Goal: Task Accomplishment & Management: Manage account settings

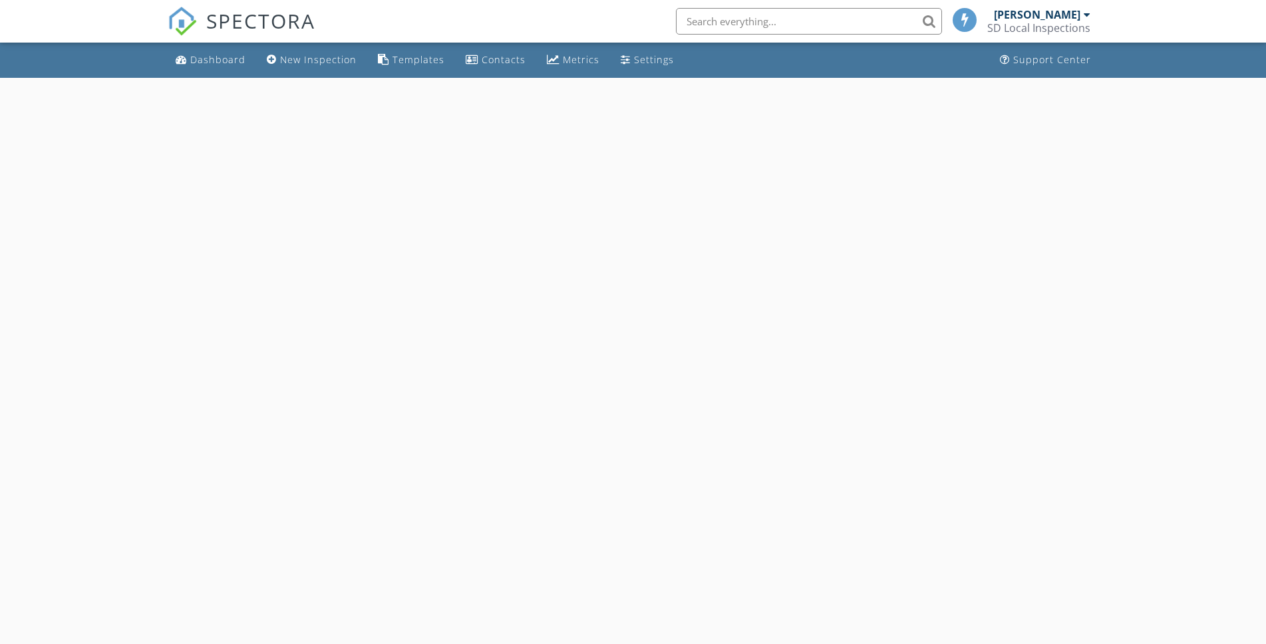
select select "7"
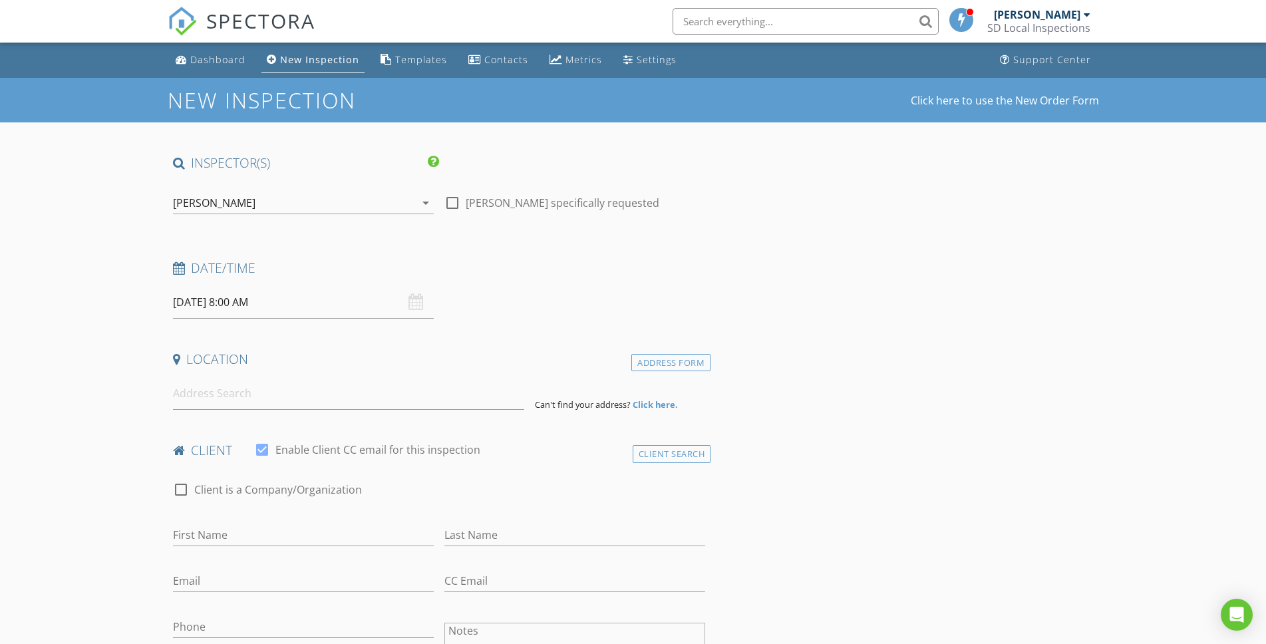
click at [367, 307] on input "08/28/2025 8:00 AM" at bounding box center [303, 302] width 261 height 33
click at [239, 528] on input "08" at bounding box center [214, 529] width 82 height 27
type input "9"
type input "08/28/2025 9:00 AM"
drag, startPoint x: 148, startPoint y: 490, endPoint x: 168, endPoint y: 486, distance: 19.7
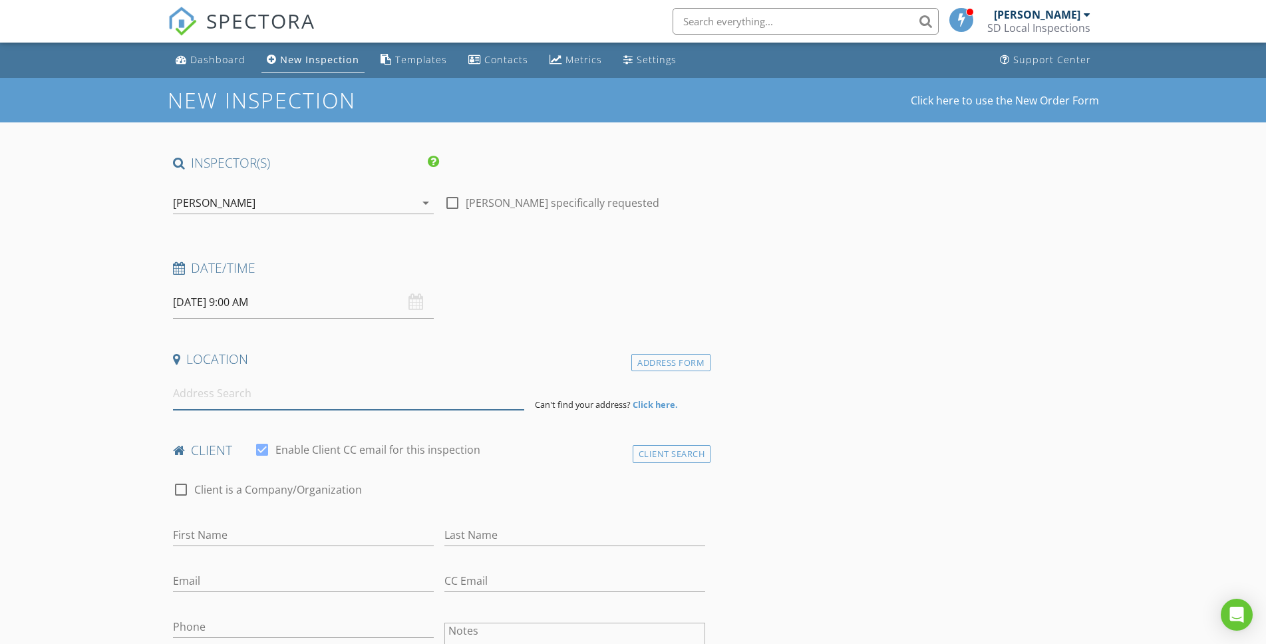
click at [201, 391] on input at bounding box center [348, 393] width 351 height 33
click at [218, 391] on input at bounding box center [348, 393] width 351 height 33
paste input "16756 Los Morros"
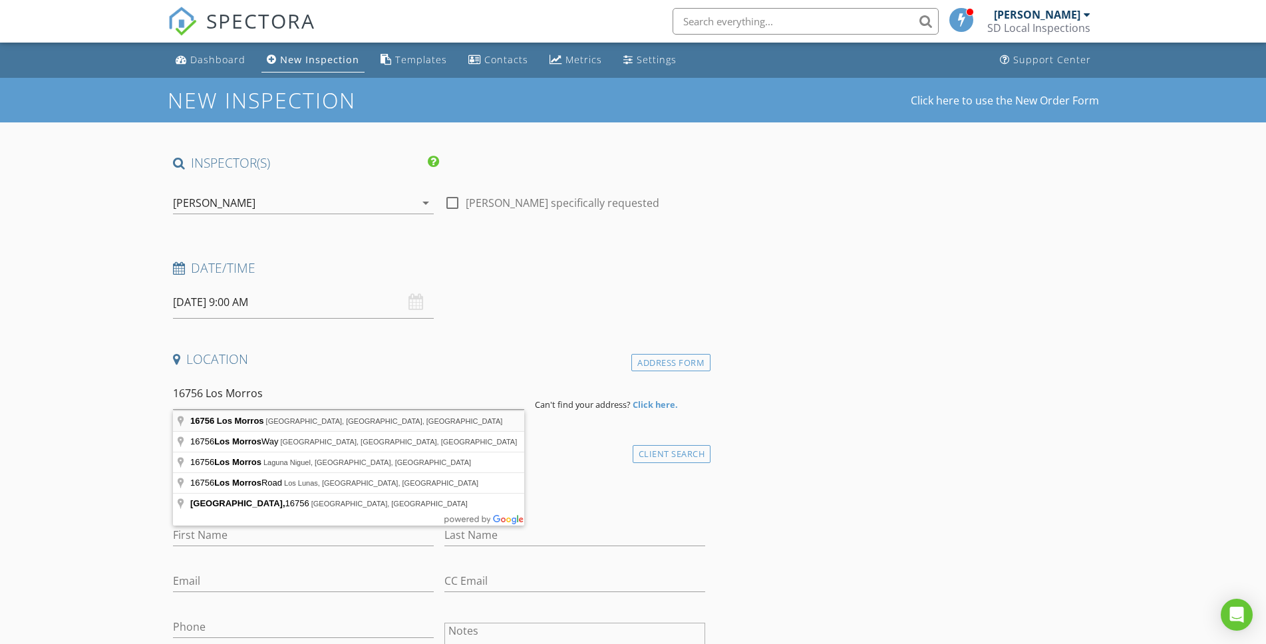
type input "16756 Los Morros, Rancho Santa Fe, CA, USA"
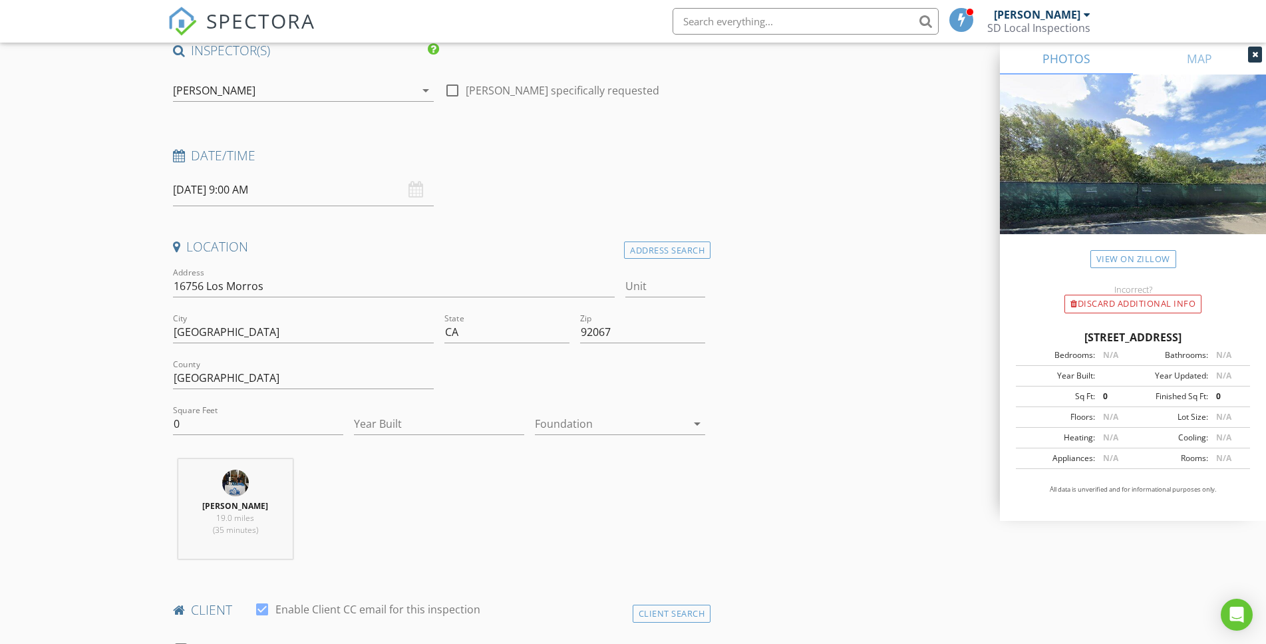
scroll to position [113, 0]
click at [600, 419] on div at bounding box center [611, 423] width 152 height 21
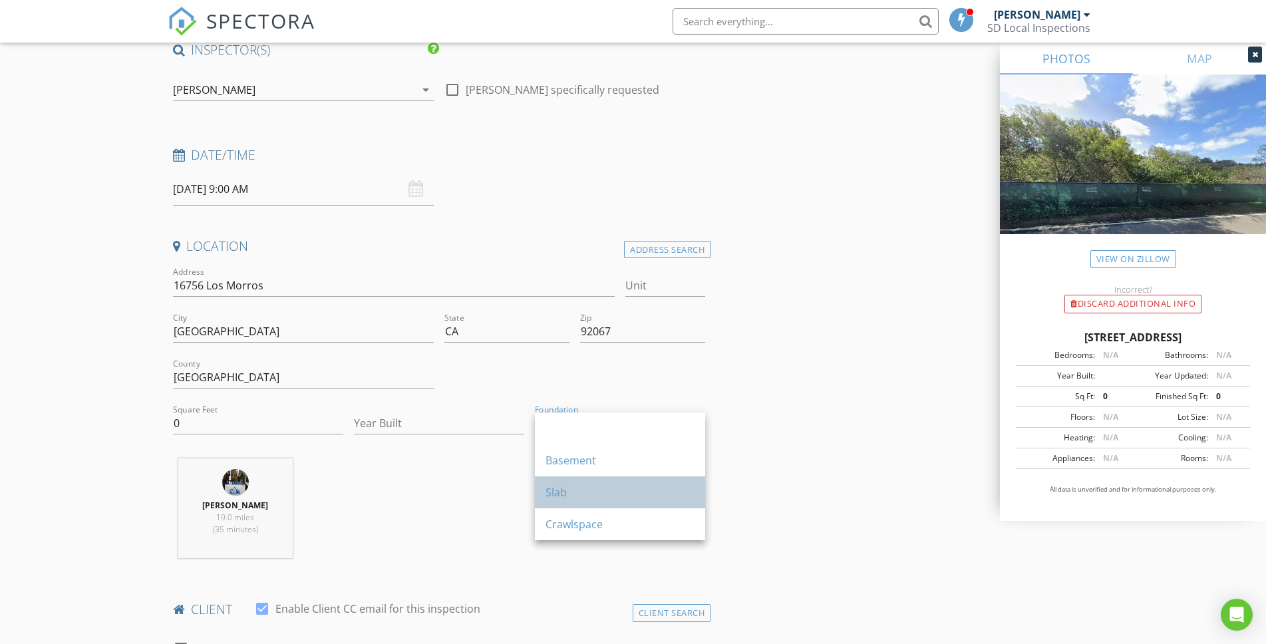
click at [600, 502] on div "Slab" at bounding box center [620, 492] width 149 height 32
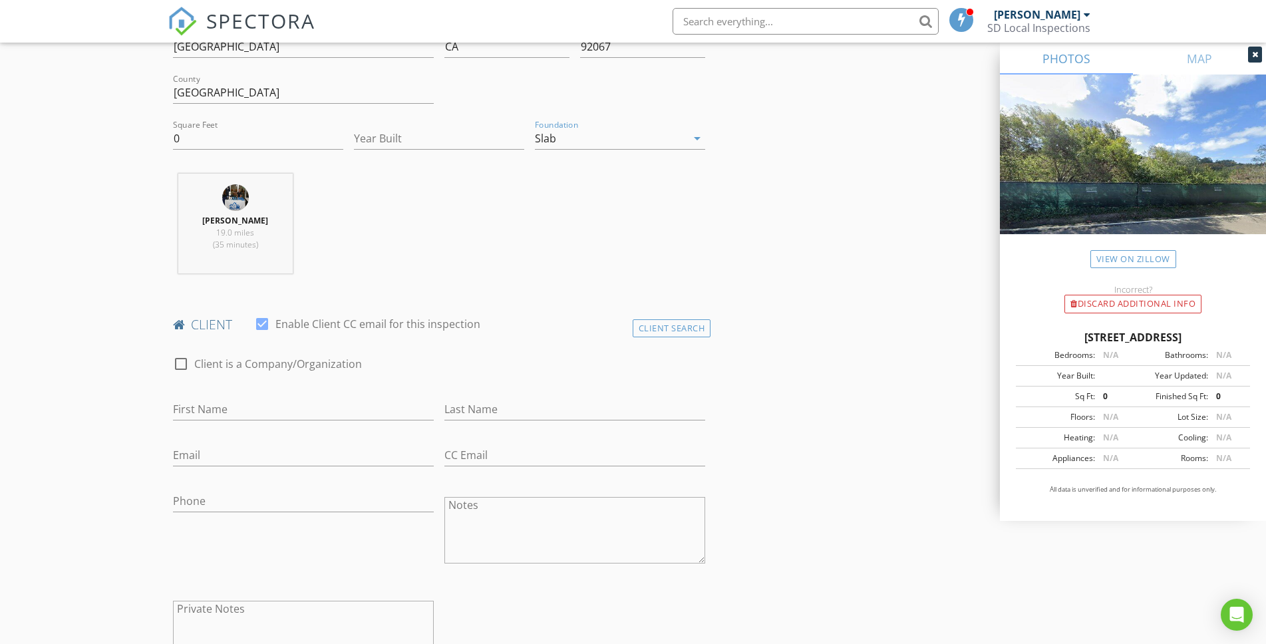
scroll to position [403, 0]
click at [253, 407] on input "First Name" at bounding box center [303, 405] width 261 height 22
click at [654, 311] on h4 "client" at bounding box center [439, 319] width 533 height 17
click at [649, 329] on div "Client Search" at bounding box center [672, 324] width 79 height 18
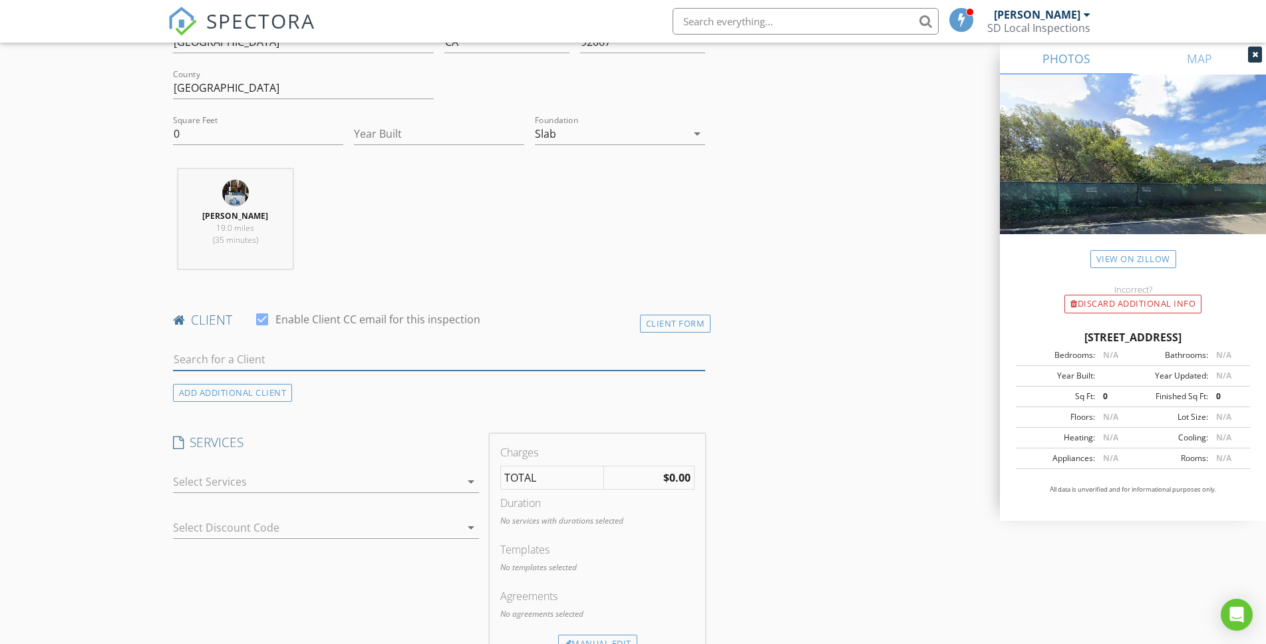
click at [267, 358] on input "text" at bounding box center [439, 360] width 533 height 22
type input "john k"
click at [278, 396] on li "John Kim jkim@ipla.com" at bounding box center [440, 389] width 532 height 37
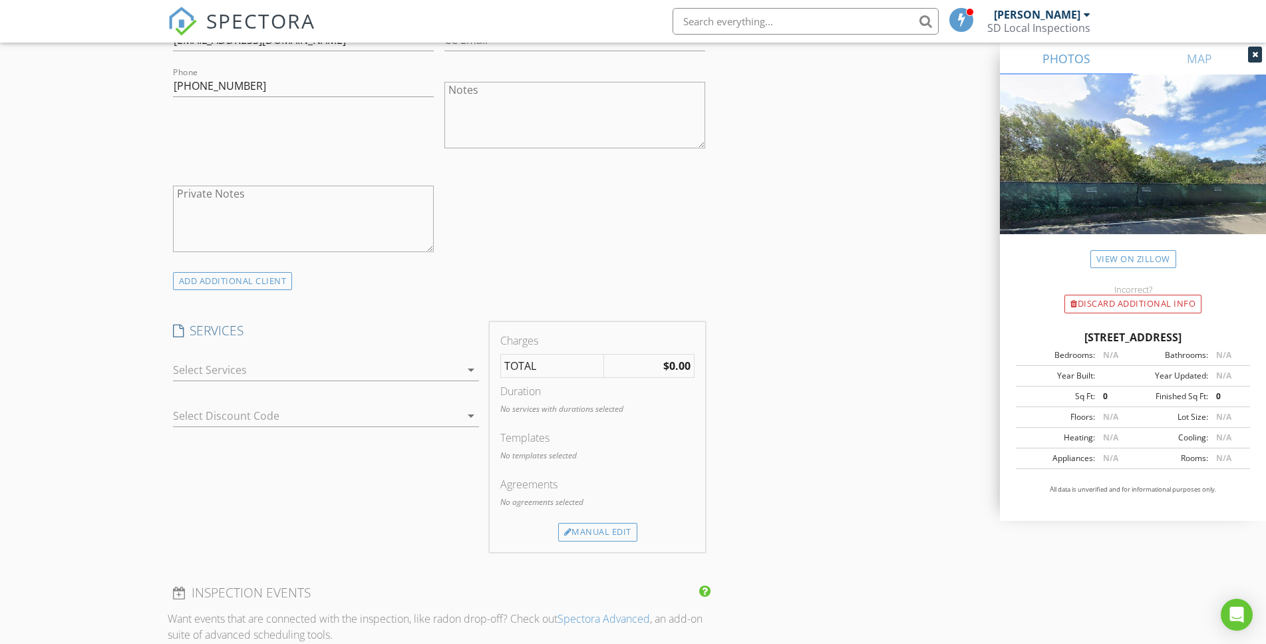
scroll to position [823, 0]
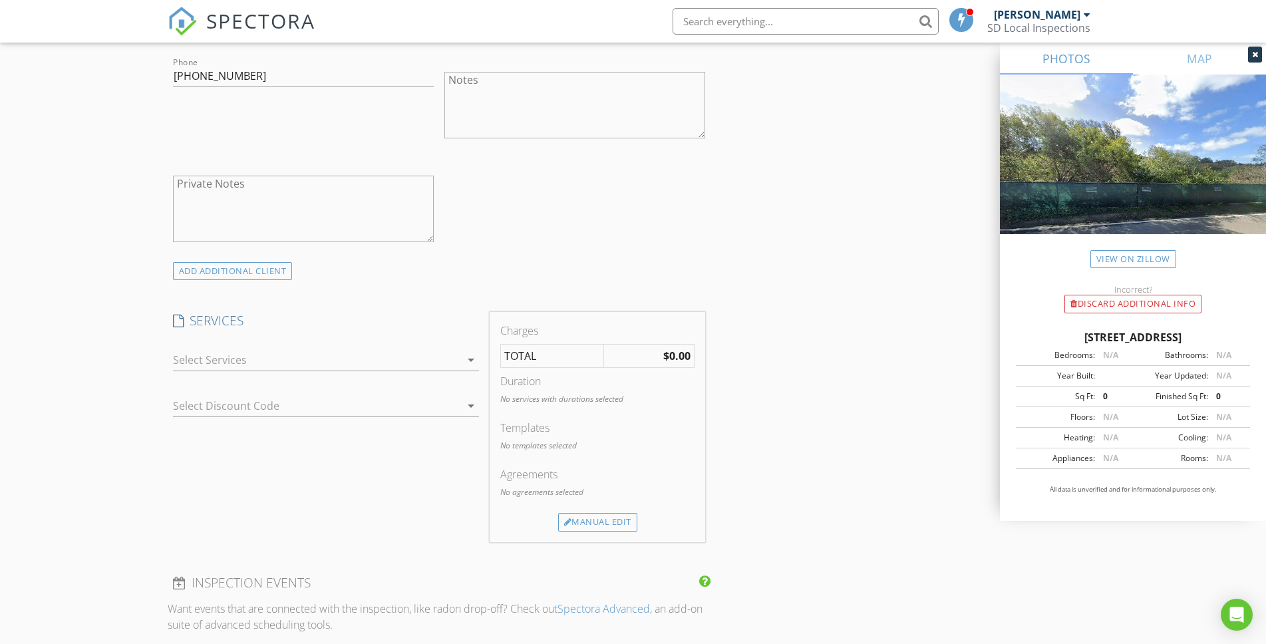
click at [280, 367] on div at bounding box center [316, 359] width 287 height 21
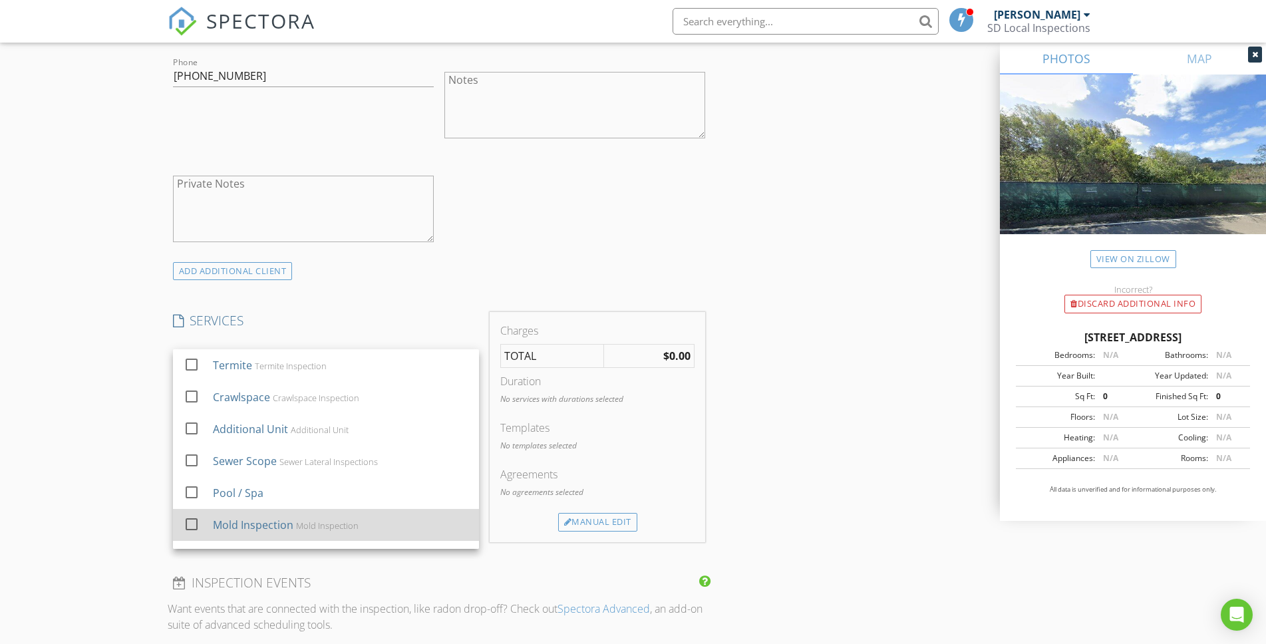
click at [313, 526] on div "Mold Inspection" at bounding box center [326, 525] width 63 height 11
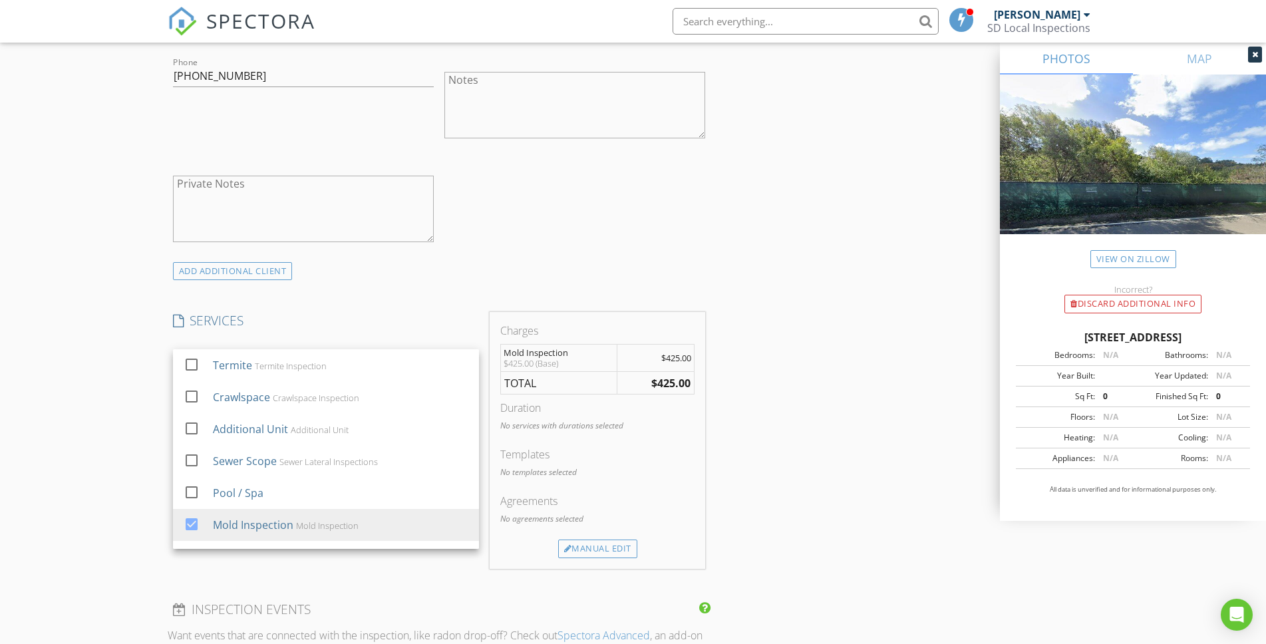
click at [114, 432] on div "New Inspection Click here to use the New Order Form INSPECTOR(S) check_box Stev…" at bounding box center [633, 413] width 1266 height 2317
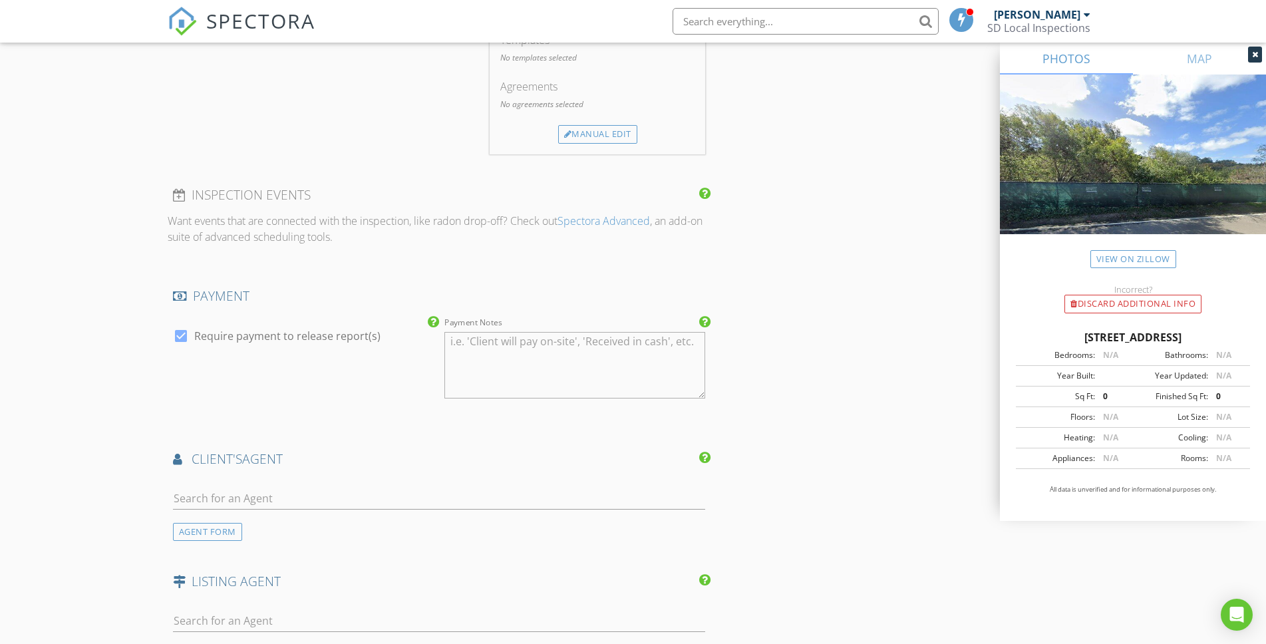
scroll to position [1403, 0]
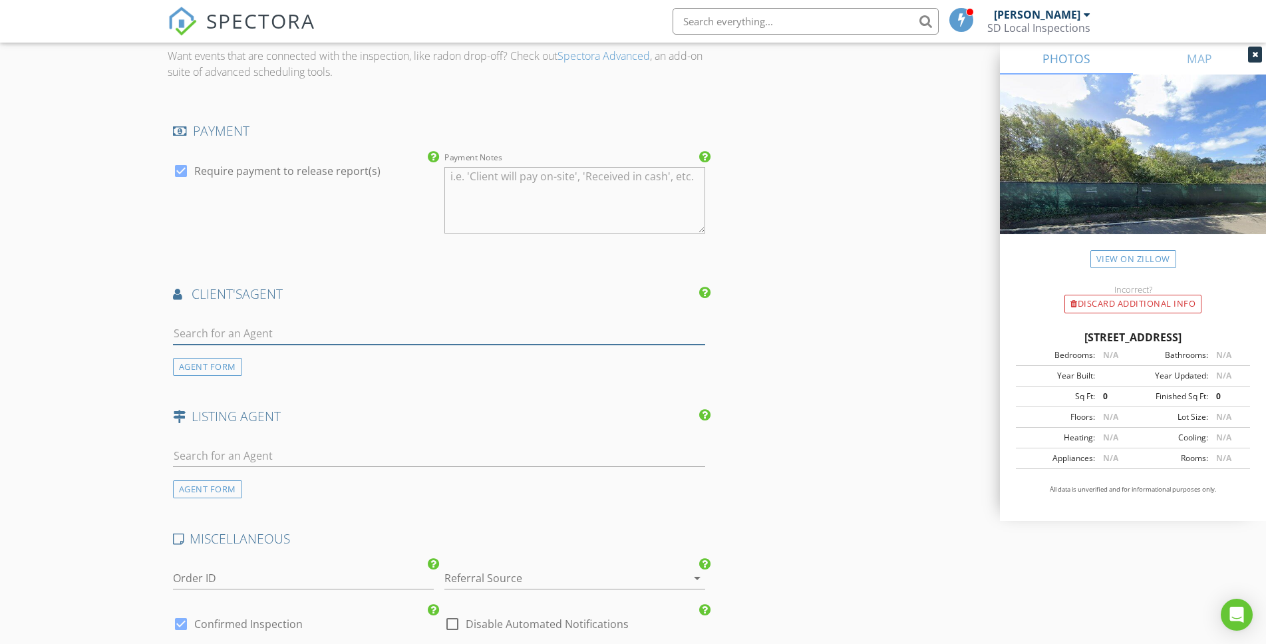
click at [223, 335] on input "text" at bounding box center [439, 334] width 533 height 22
type input "kha"
click at [264, 364] on div "Khaki Wennstrom" at bounding box center [252, 357] width 83 height 16
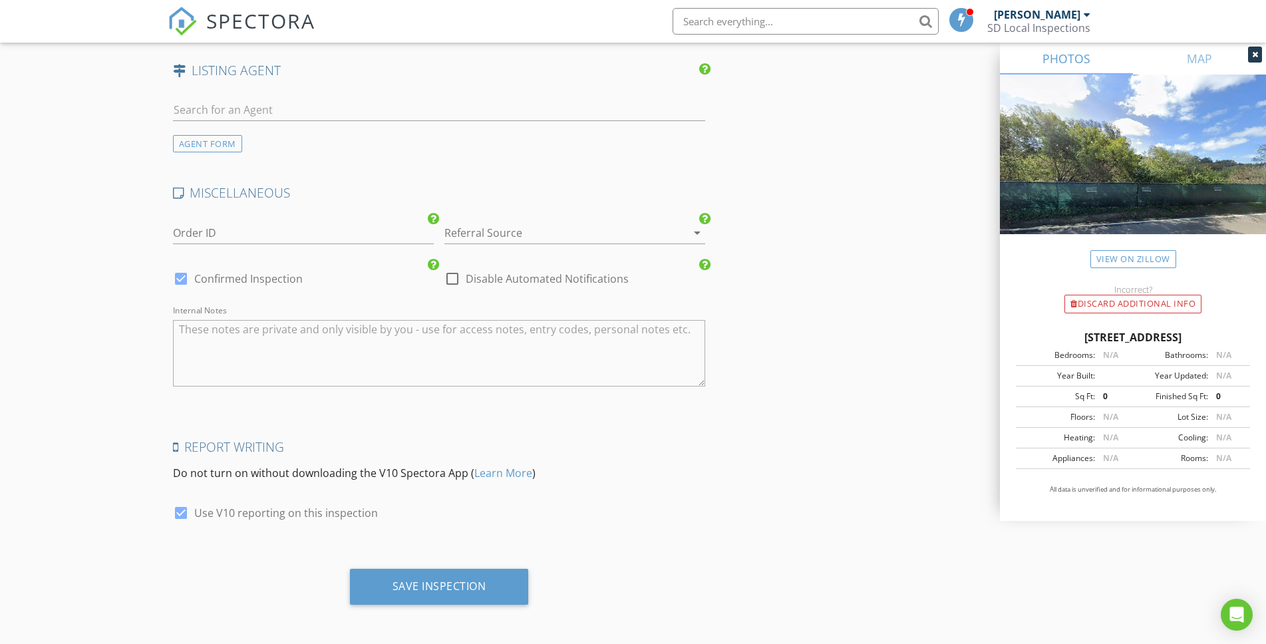
scroll to position [2054, 0]
click at [478, 592] on div "Save Inspection" at bounding box center [439, 584] width 179 height 36
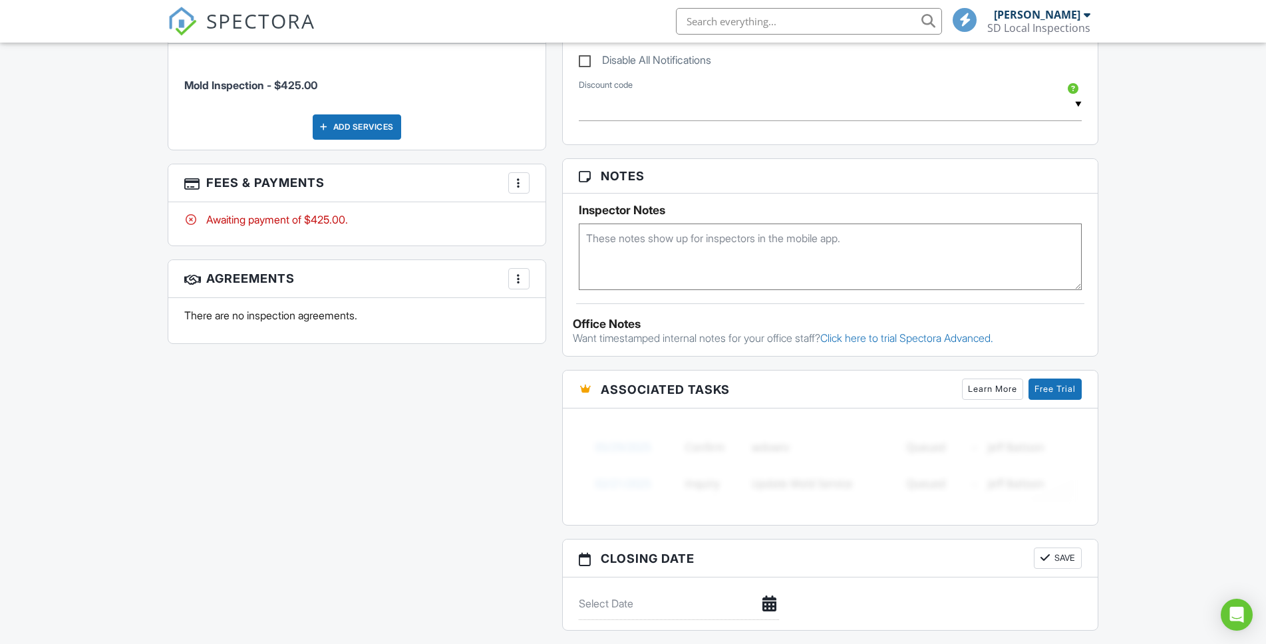
click at [520, 272] on div at bounding box center [518, 278] width 13 height 13
click at [546, 313] on li "Add Agreement" at bounding box center [598, 319] width 164 height 33
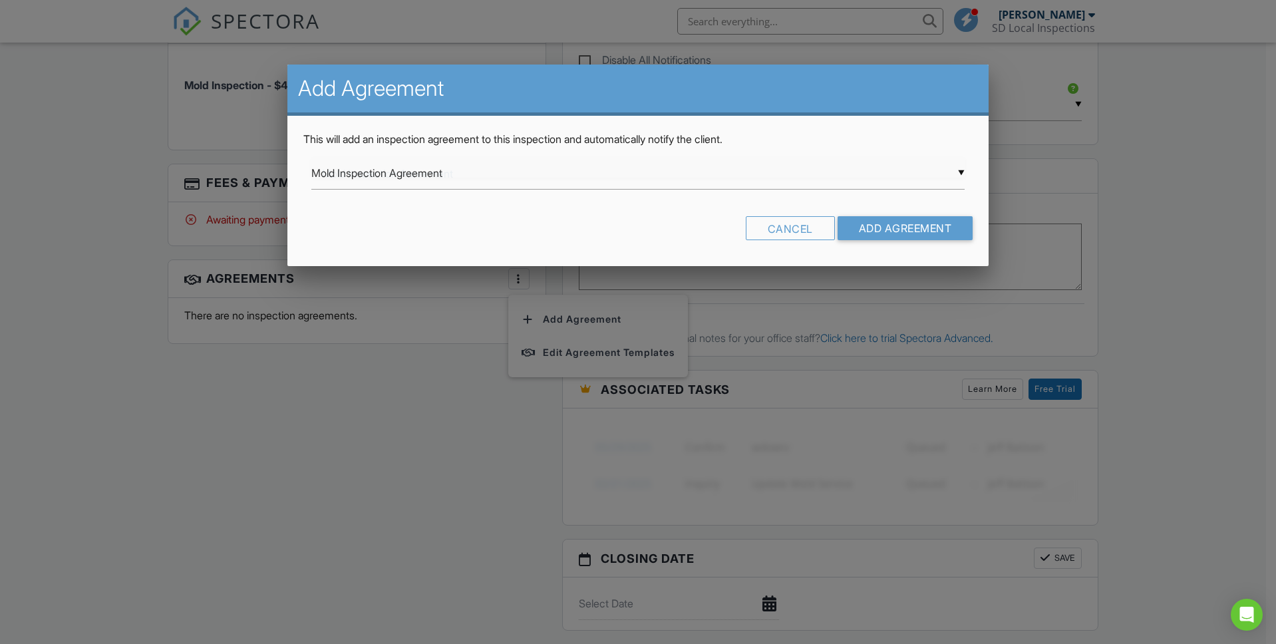
click at [501, 182] on div "▼ Mold Inspection Agreement Mold Inspection Agreement Inspection Agreement Sewe…" at bounding box center [638, 173] width 654 height 33
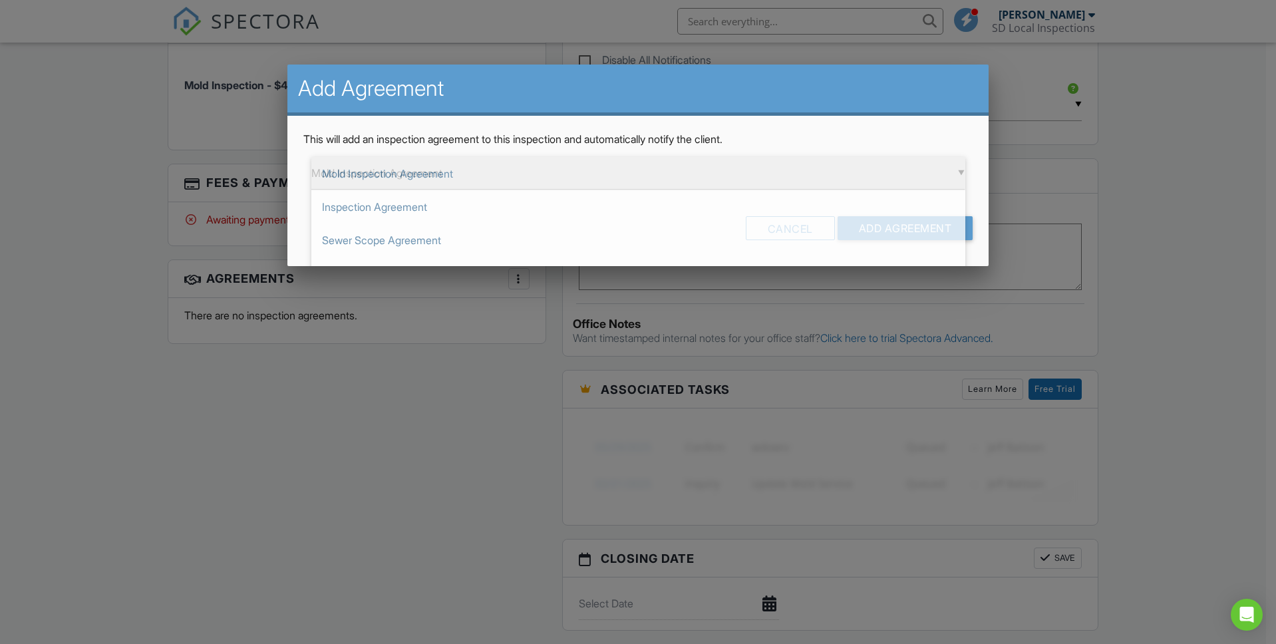
click at [531, 184] on span "Mold Inspection Agreement" at bounding box center [638, 173] width 654 height 33
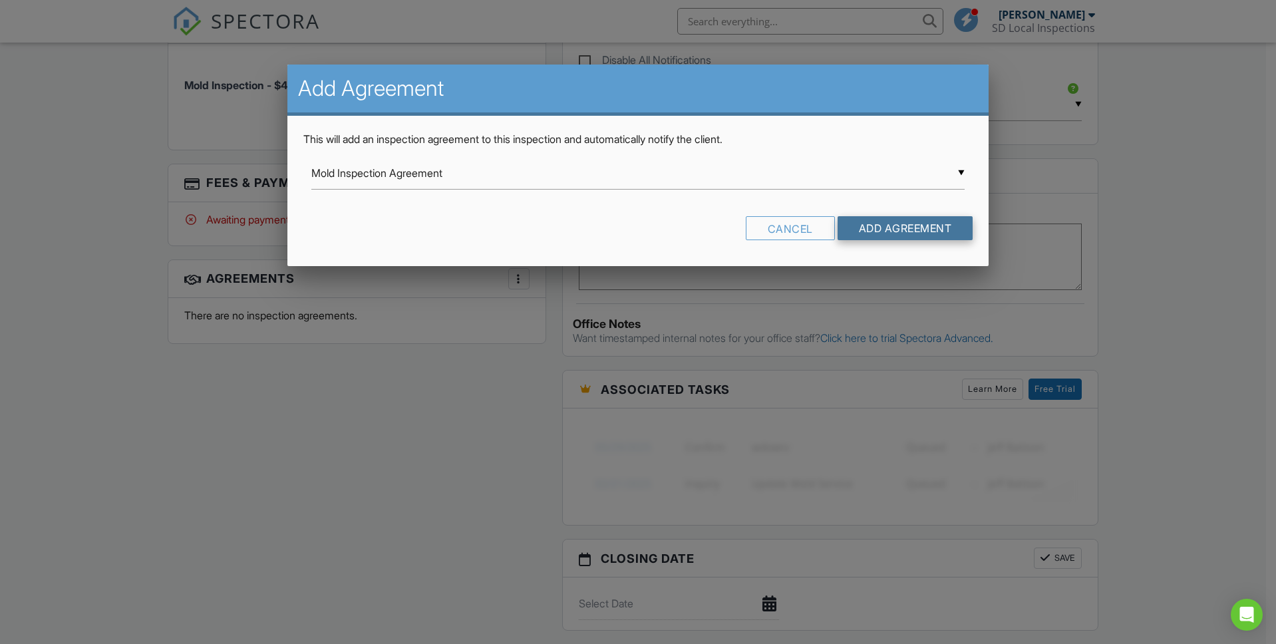
click at [902, 224] on input "Add Agreement" at bounding box center [906, 228] width 136 height 24
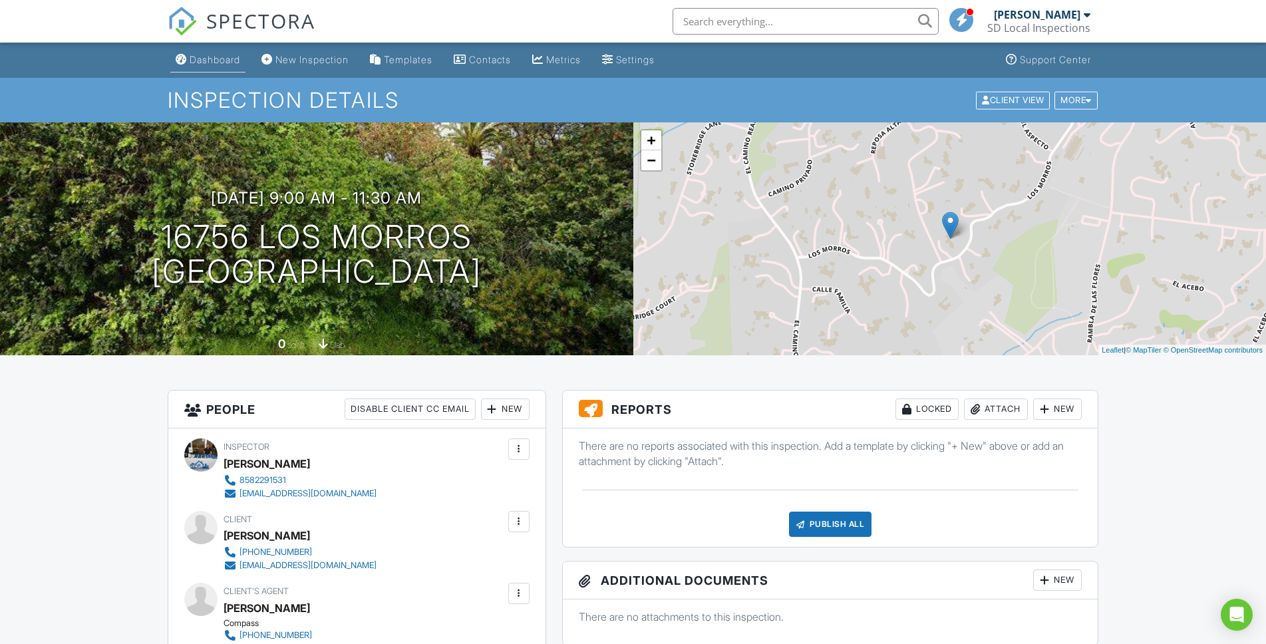
click at [197, 61] on div "Dashboard" at bounding box center [215, 59] width 51 height 11
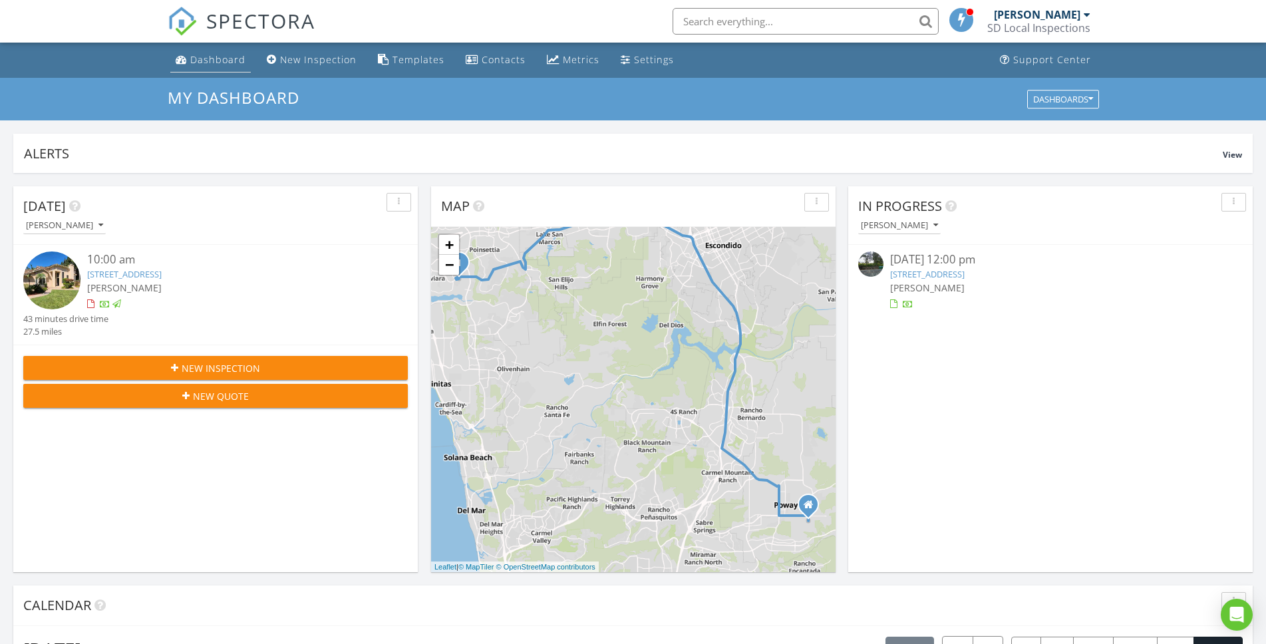
click at [230, 58] on div "Dashboard" at bounding box center [217, 59] width 55 height 13
click at [554, 68] on link "Metrics" at bounding box center [573, 60] width 63 height 25
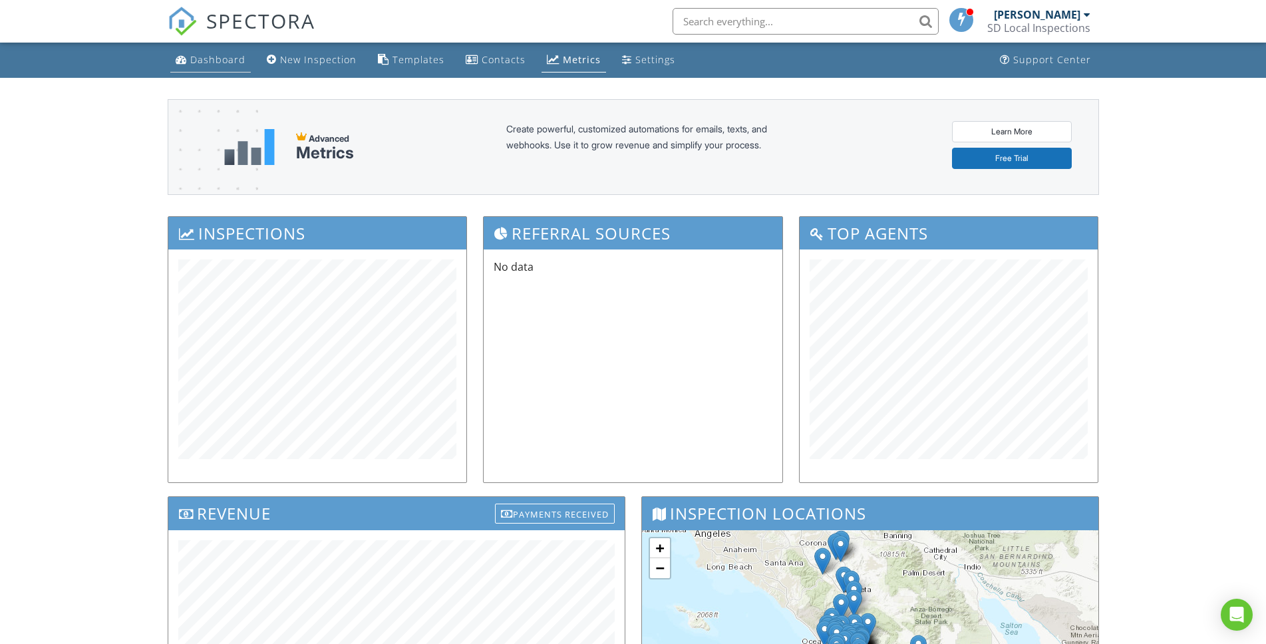
click at [226, 65] on div "Dashboard" at bounding box center [217, 59] width 55 height 13
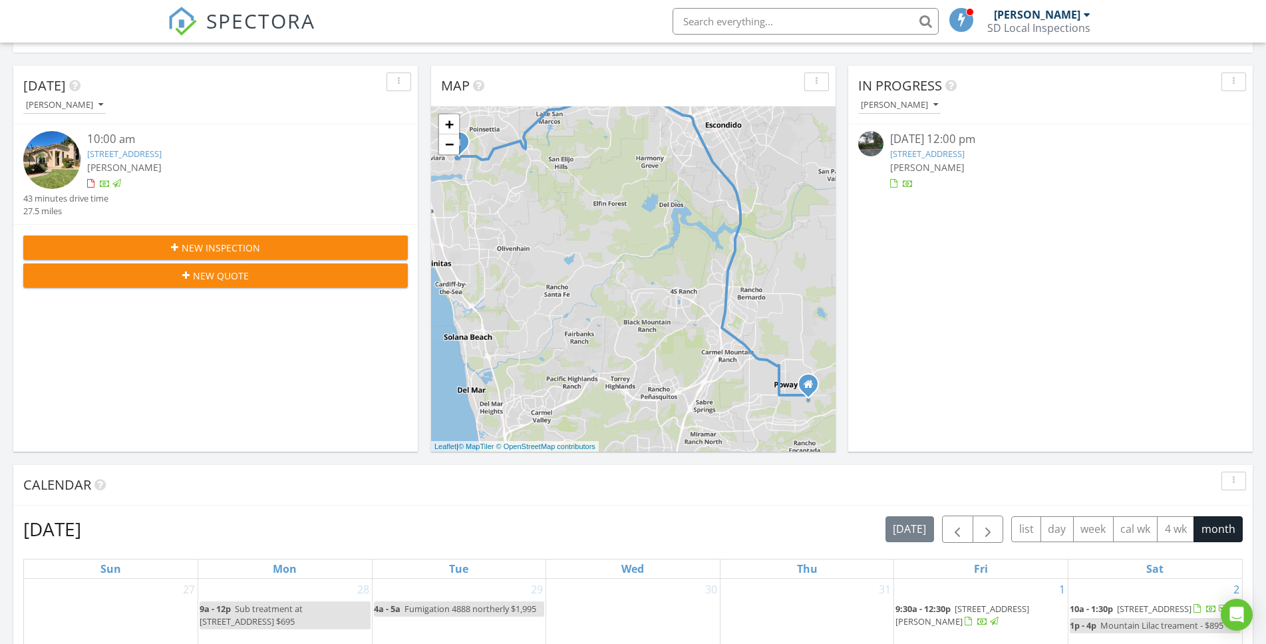
scroll to position [528, 0]
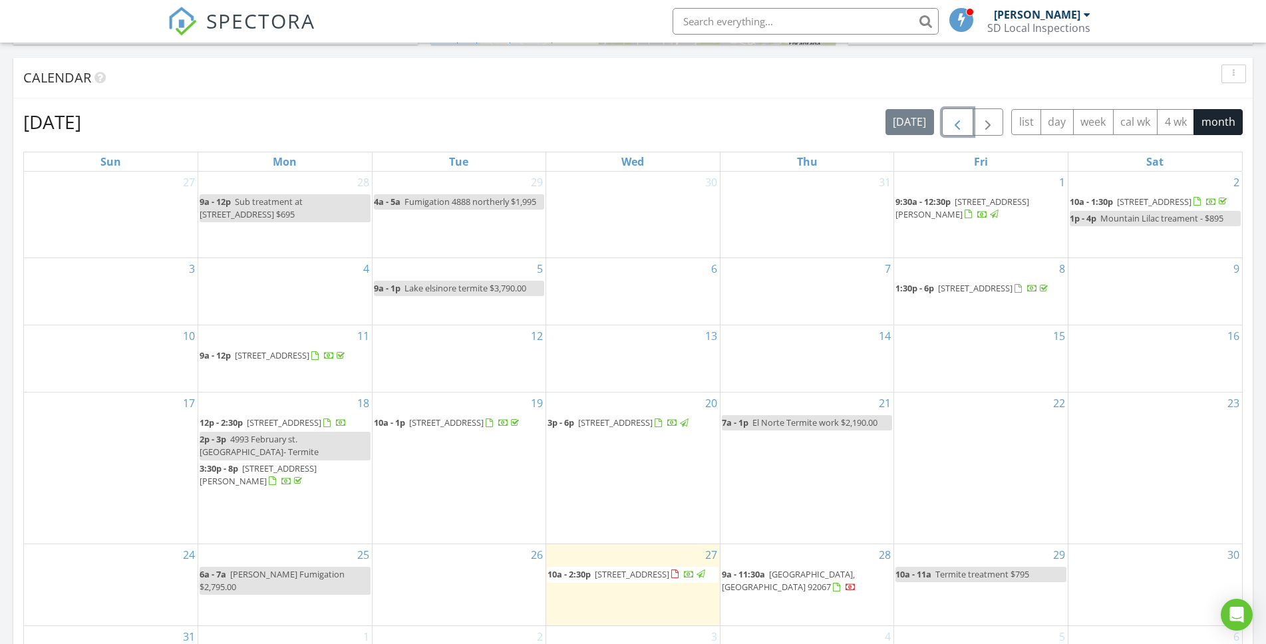
click at [950, 122] on span "button" at bounding box center [958, 122] width 16 height 16
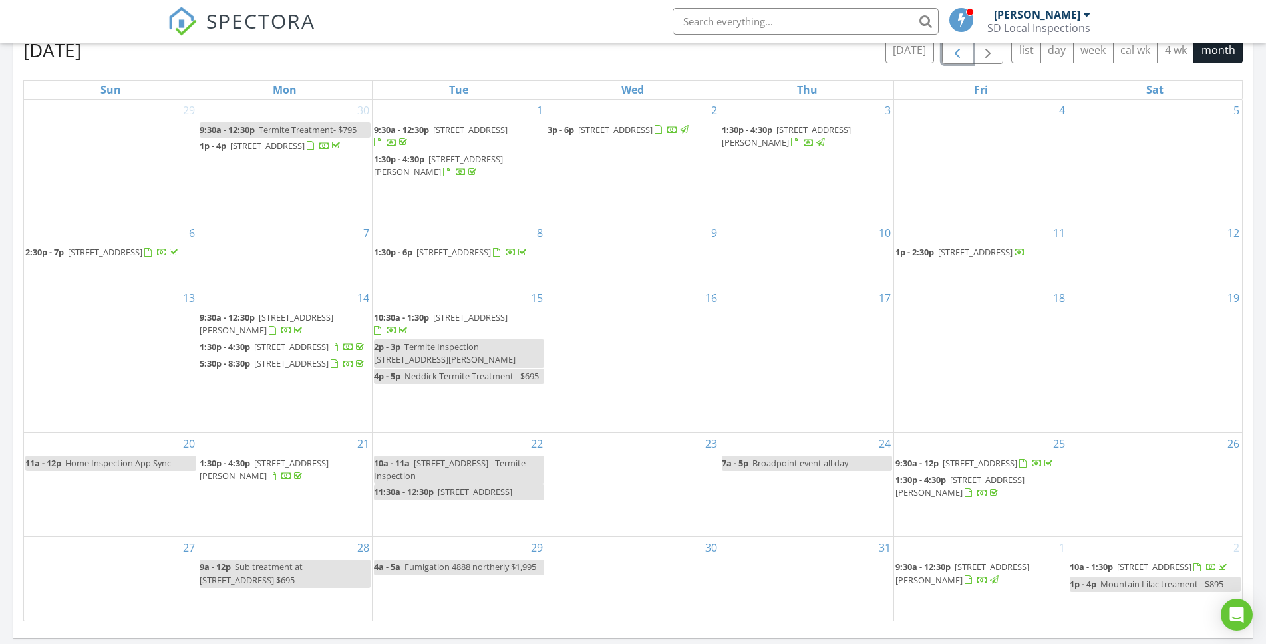
scroll to position [0, 0]
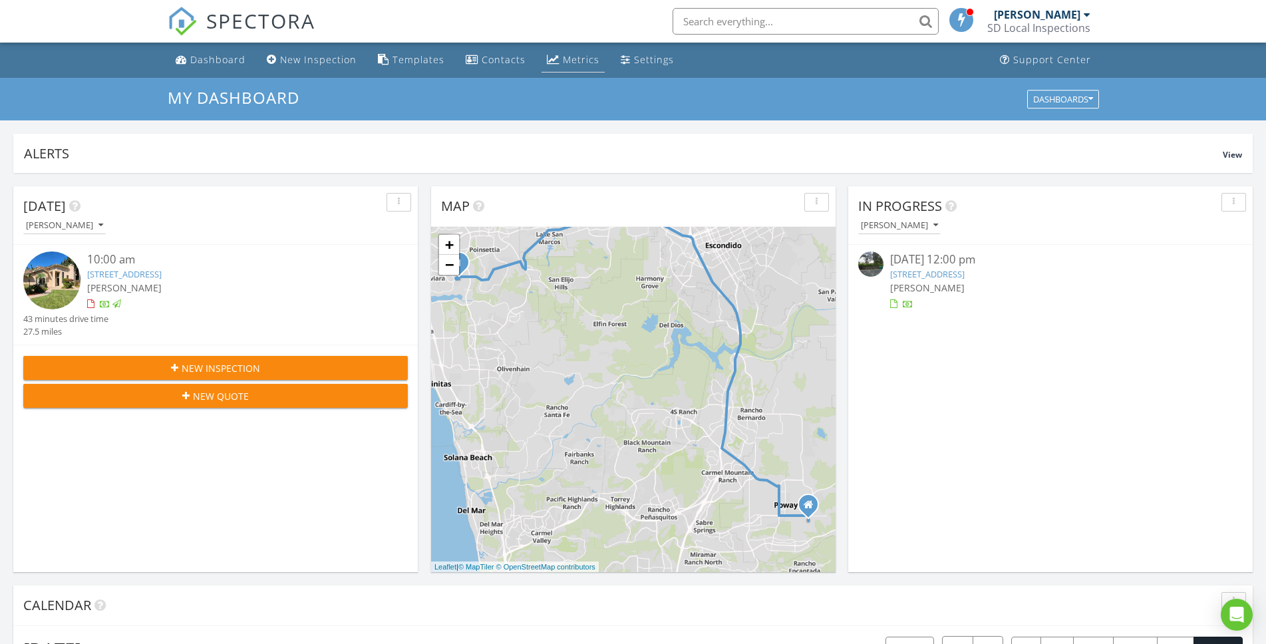
click at [584, 71] on link "Metrics" at bounding box center [573, 60] width 63 height 25
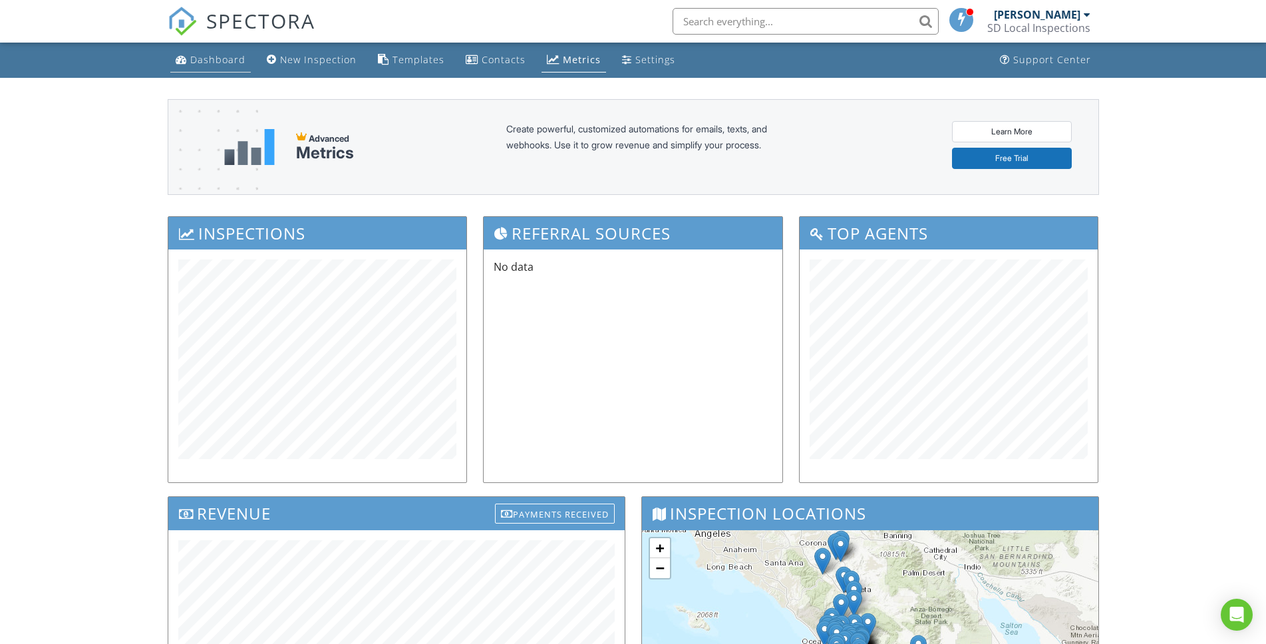
click at [208, 63] on div "Dashboard" at bounding box center [217, 59] width 55 height 13
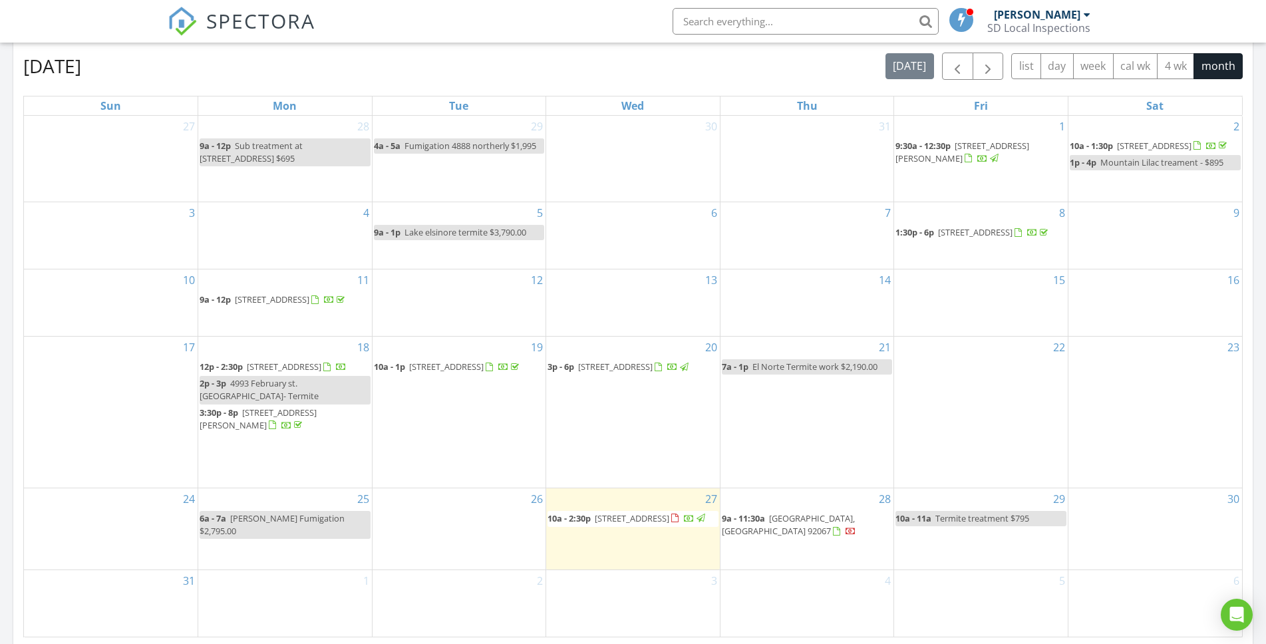
scroll to position [510, 0]
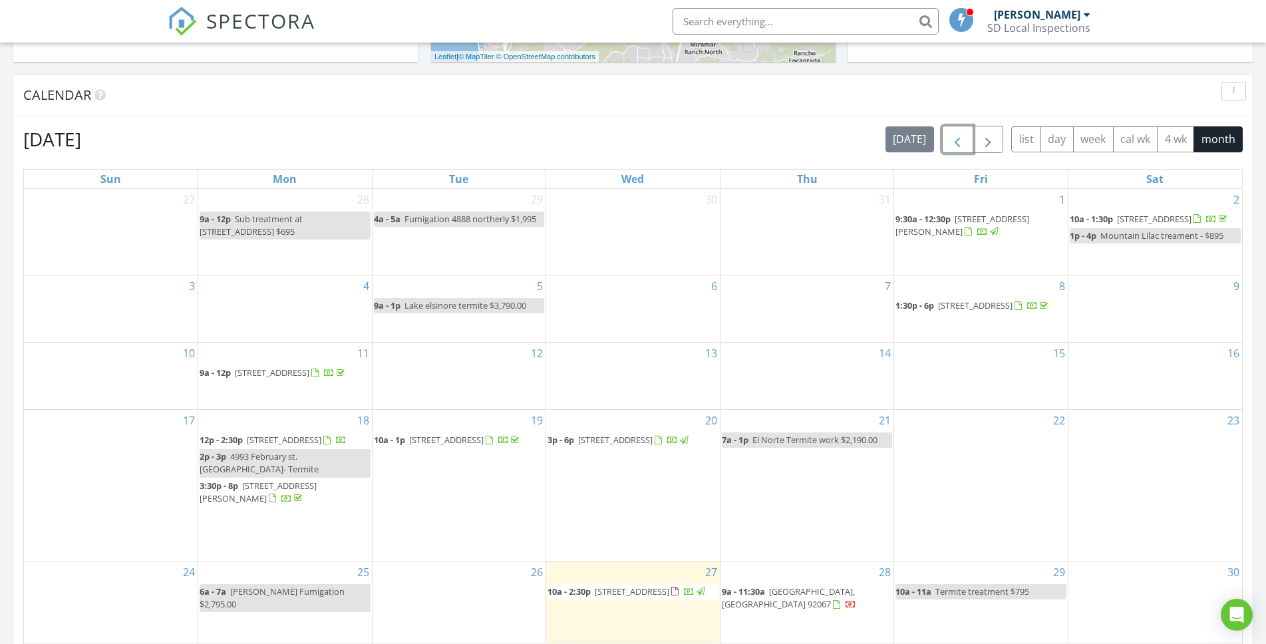
click at [951, 145] on span "button" at bounding box center [958, 140] width 16 height 16
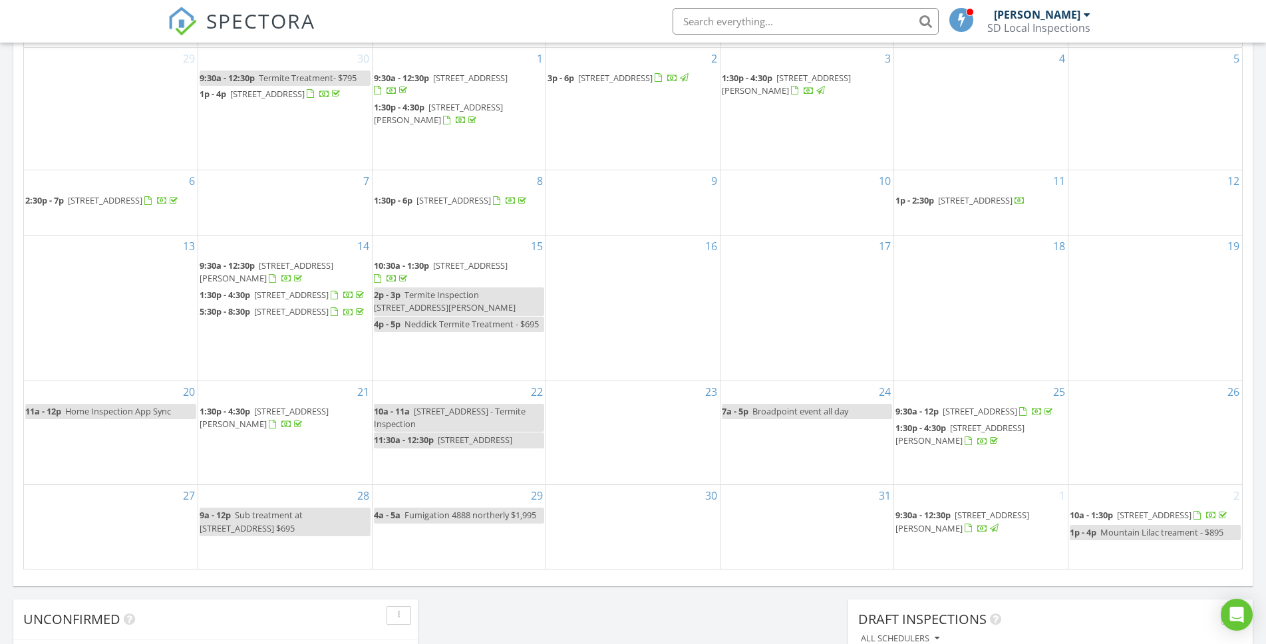
scroll to position [665, 0]
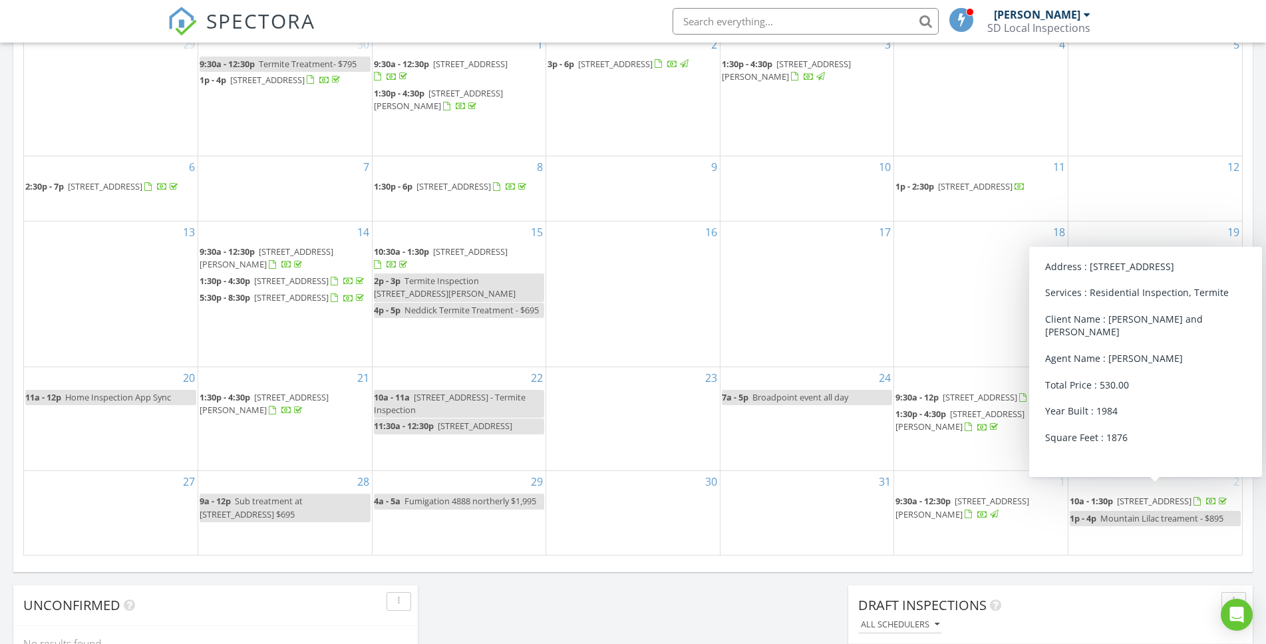
click at [832, 292] on div "17" at bounding box center [808, 294] width 174 height 145
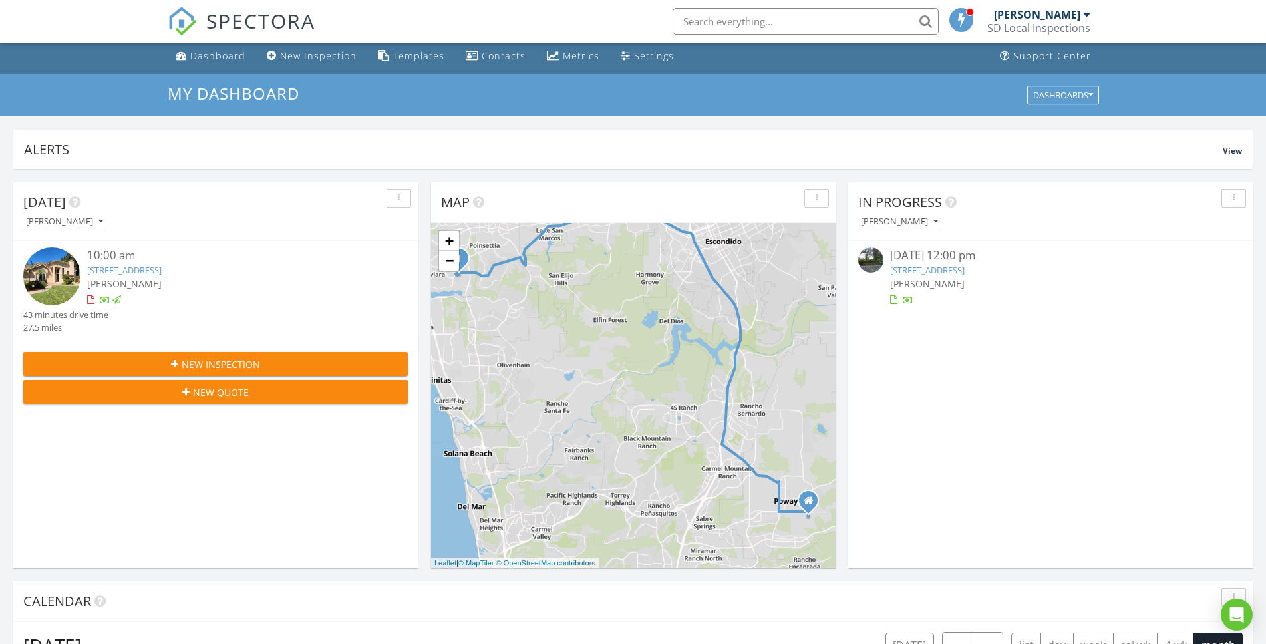
scroll to position [0, 0]
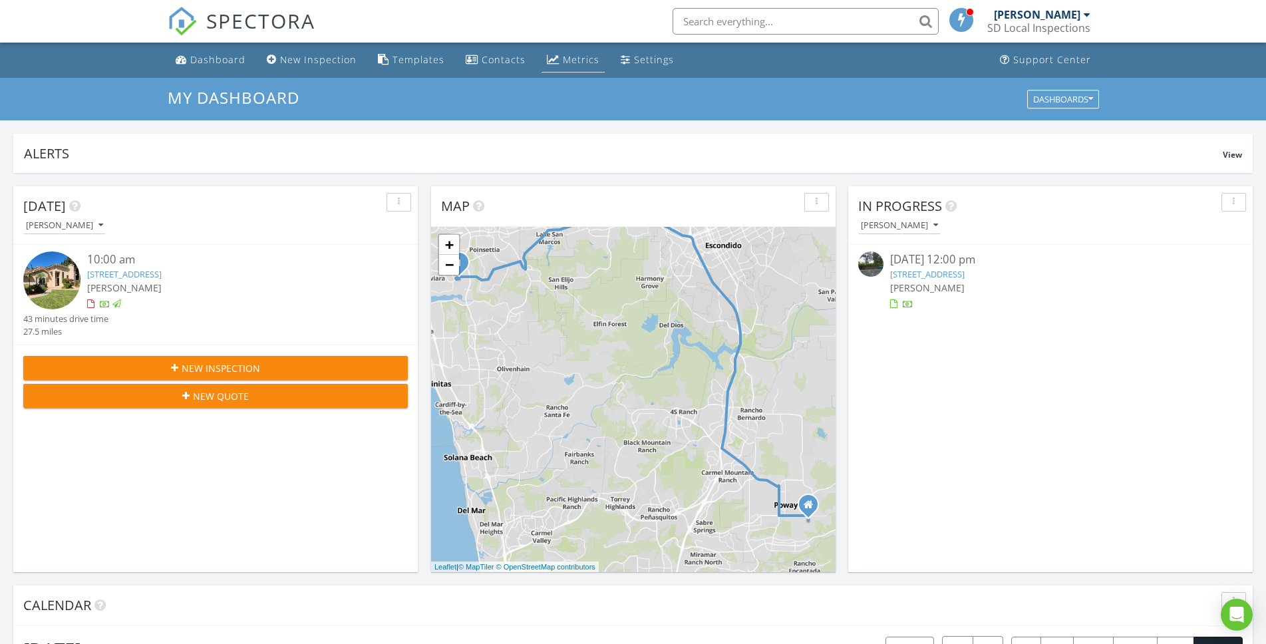
click at [568, 61] on div "Metrics" at bounding box center [581, 59] width 37 height 13
click at [571, 61] on div "Metrics" at bounding box center [581, 59] width 37 height 13
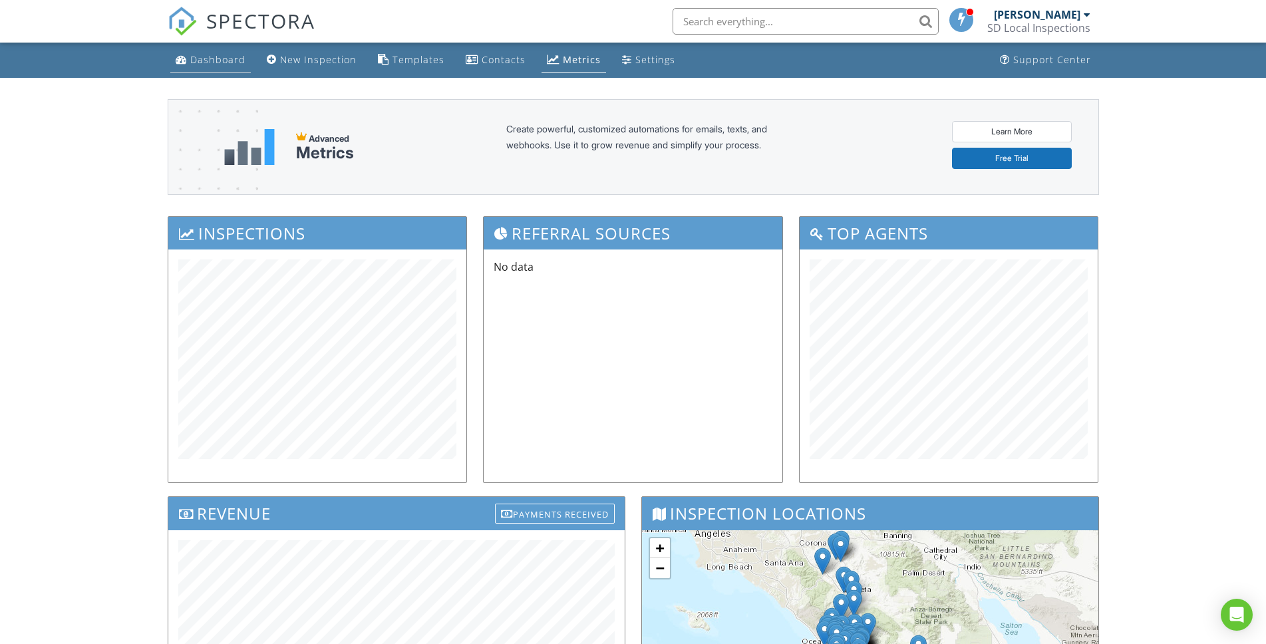
click at [191, 62] on div "Dashboard" at bounding box center [217, 59] width 55 height 13
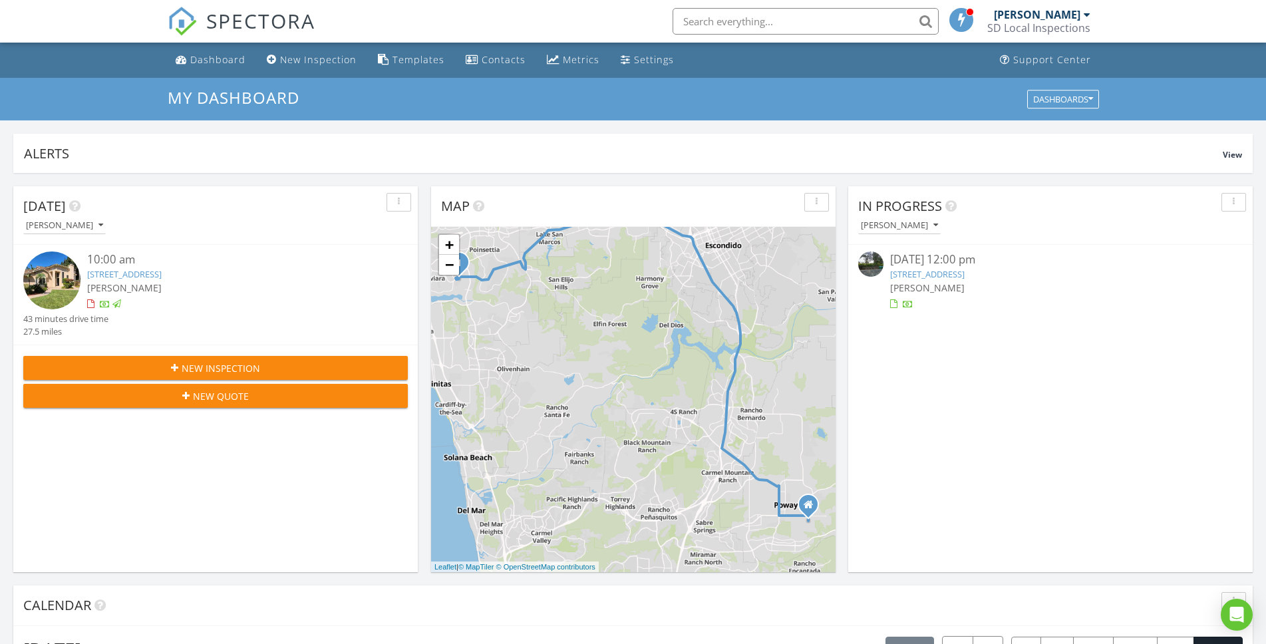
scroll to position [462, 0]
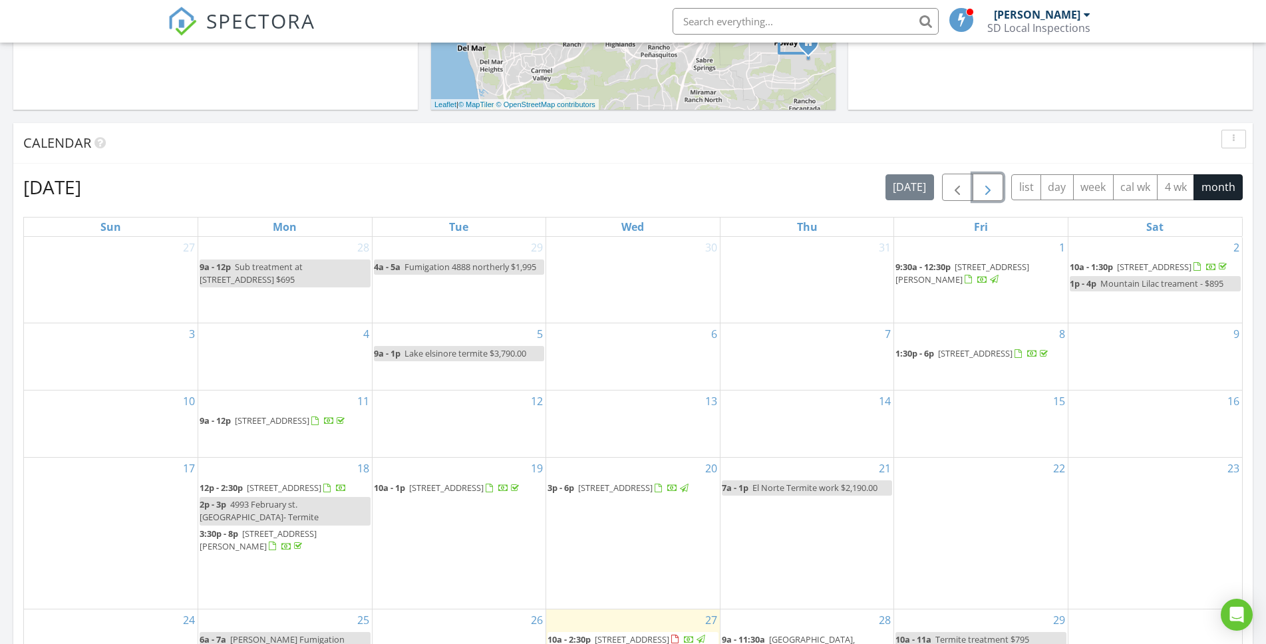
click at [990, 193] on span "button" at bounding box center [988, 188] width 16 height 16
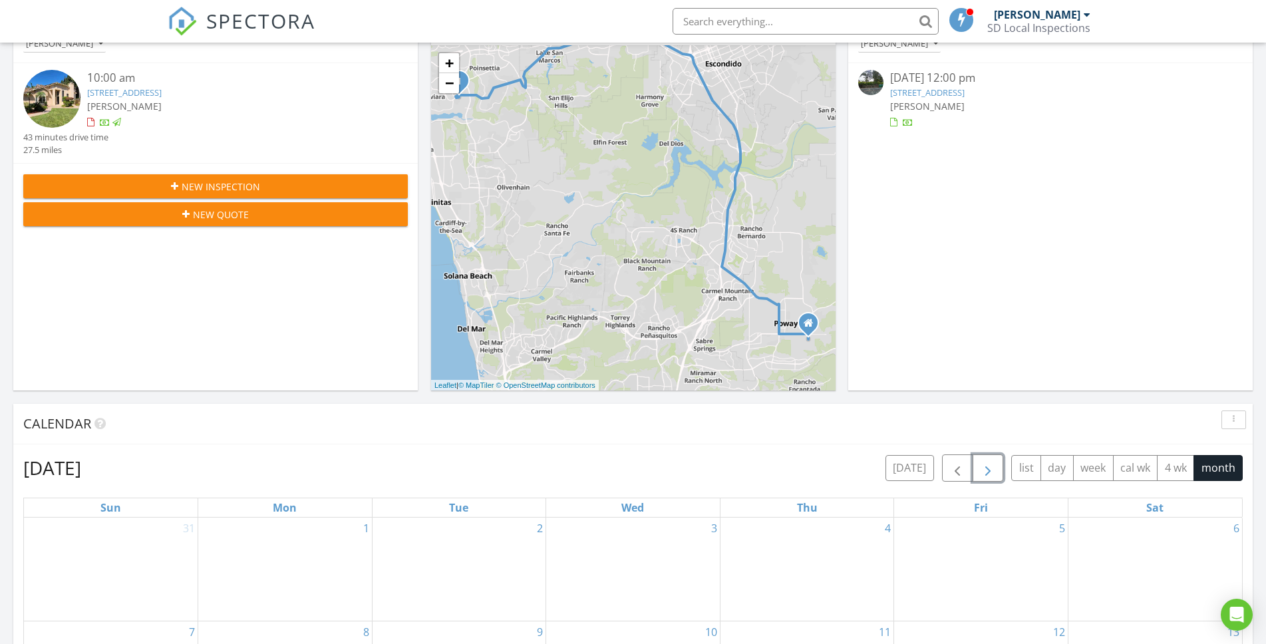
scroll to position [295, 0]
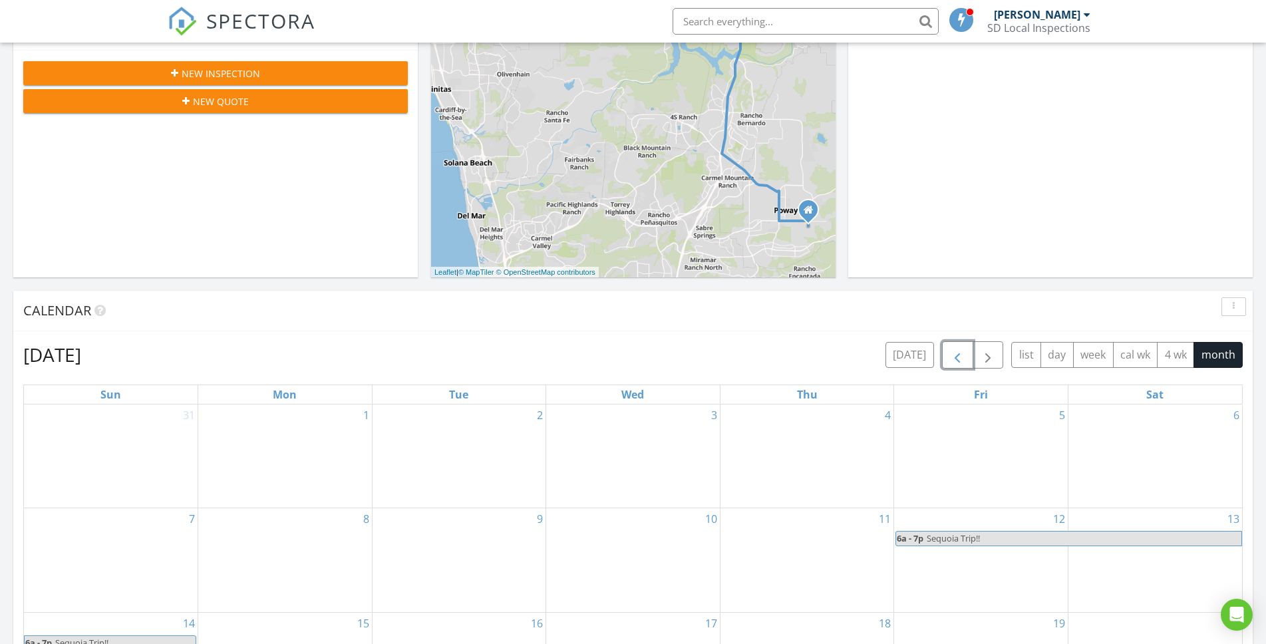
click at [945, 361] on button "button" at bounding box center [957, 354] width 31 height 27
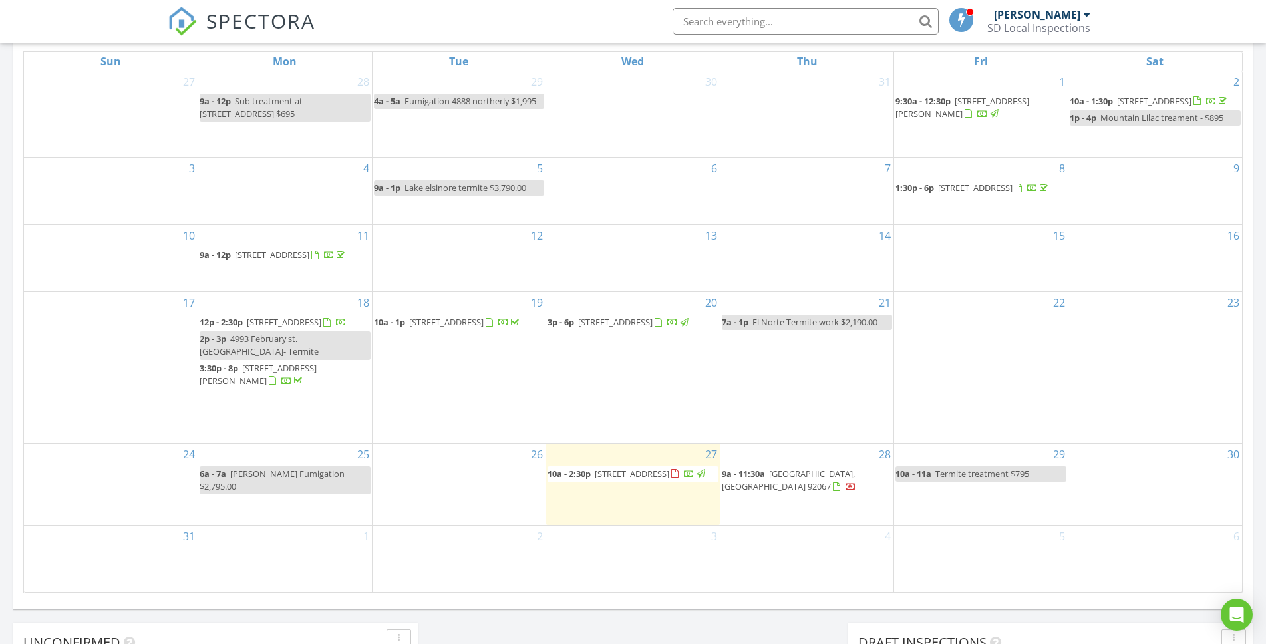
scroll to position [649, 0]
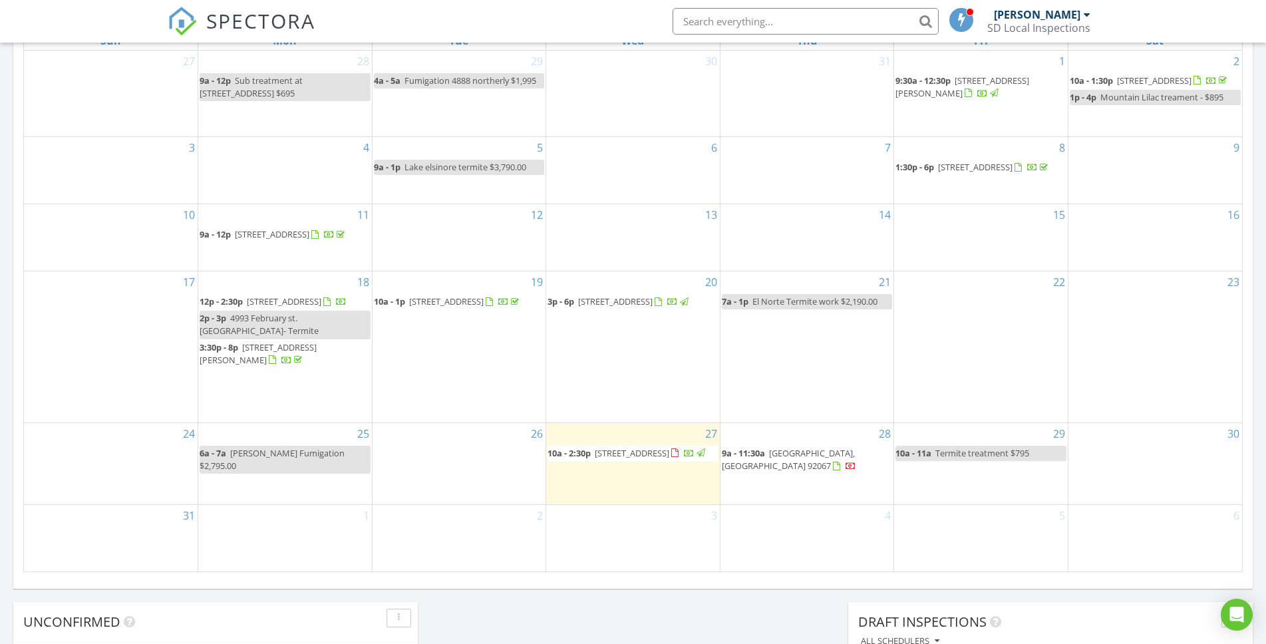
click at [768, 472] on span "[GEOGRAPHIC_DATA], [GEOGRAPHIC_DATA] 92067" at bounding box center [788, 459] width 133 height 25
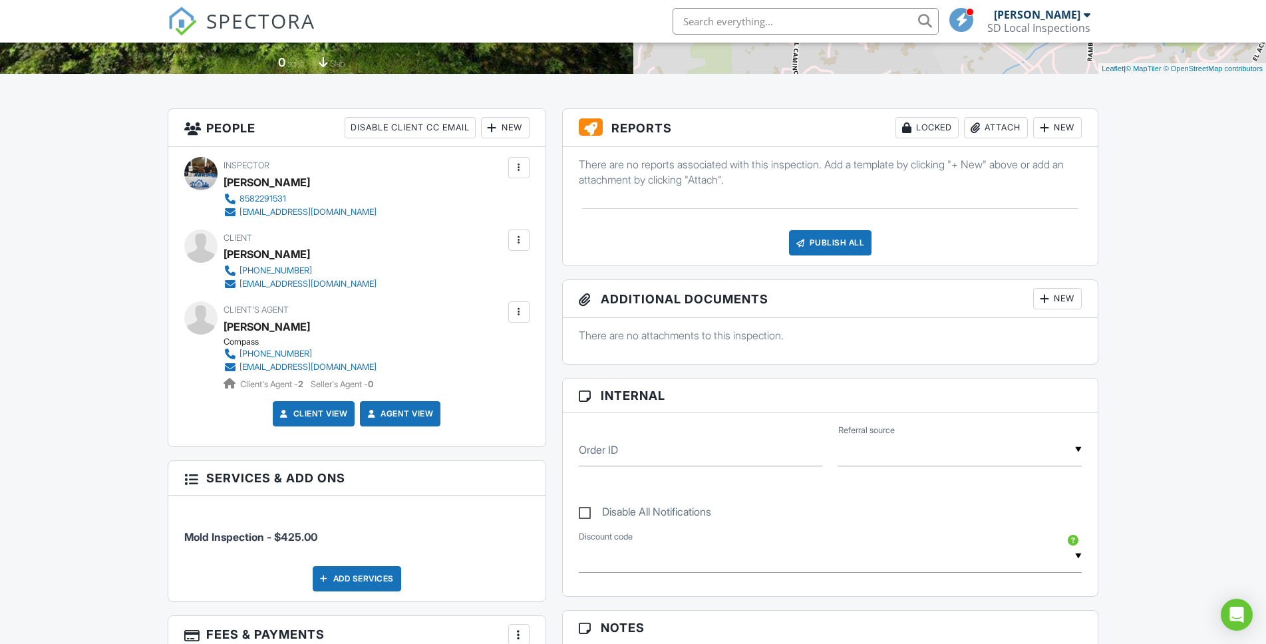
drag, startPoint x: 319, startPoint y: 327, endPoint x: 222, endPoint y: 330, distance: 96.5
click at [222, 330] on div "Client's Agent Khaki Wennstrom Compass 858-342-6671 khakiwennstrom@compass.com …" at bounding box center [356, 345] width 345 height 89
click at [140, 343] on div "Dashboard New Inspection Templates Contacts Metrics Settings Support Center Ins…" at bounding box center [633, 636] width 1266 height 1751
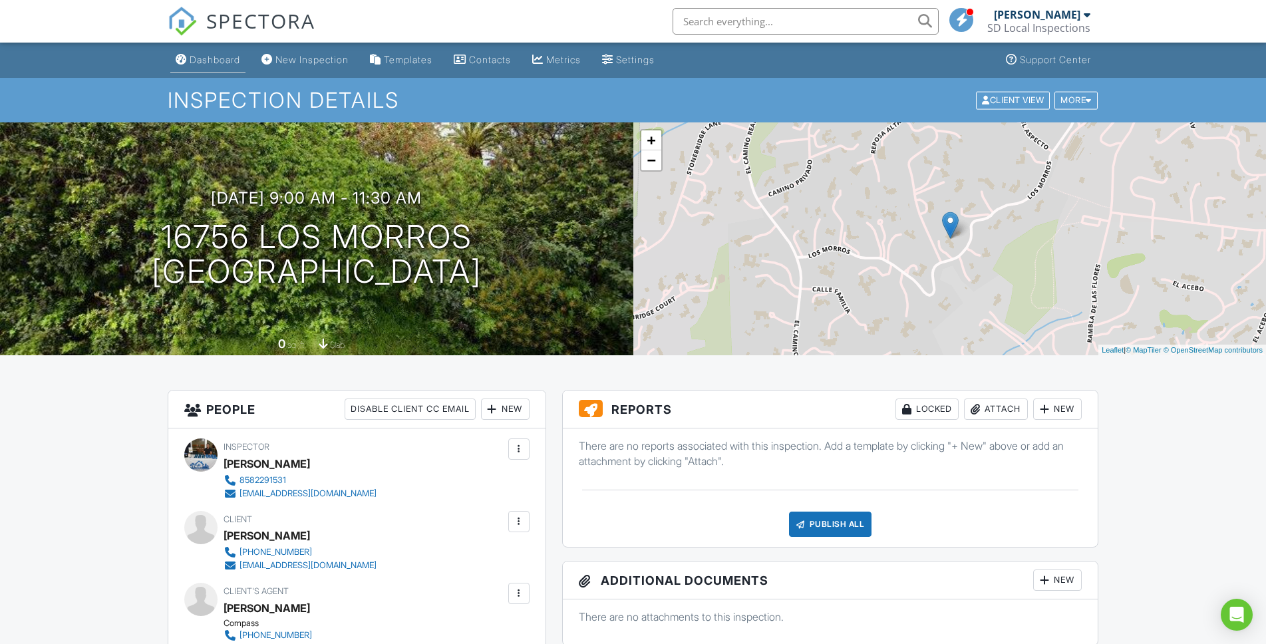
click at [209, 67] on link "Dashboard" at bounding box center [207, 60] width 75 height 25
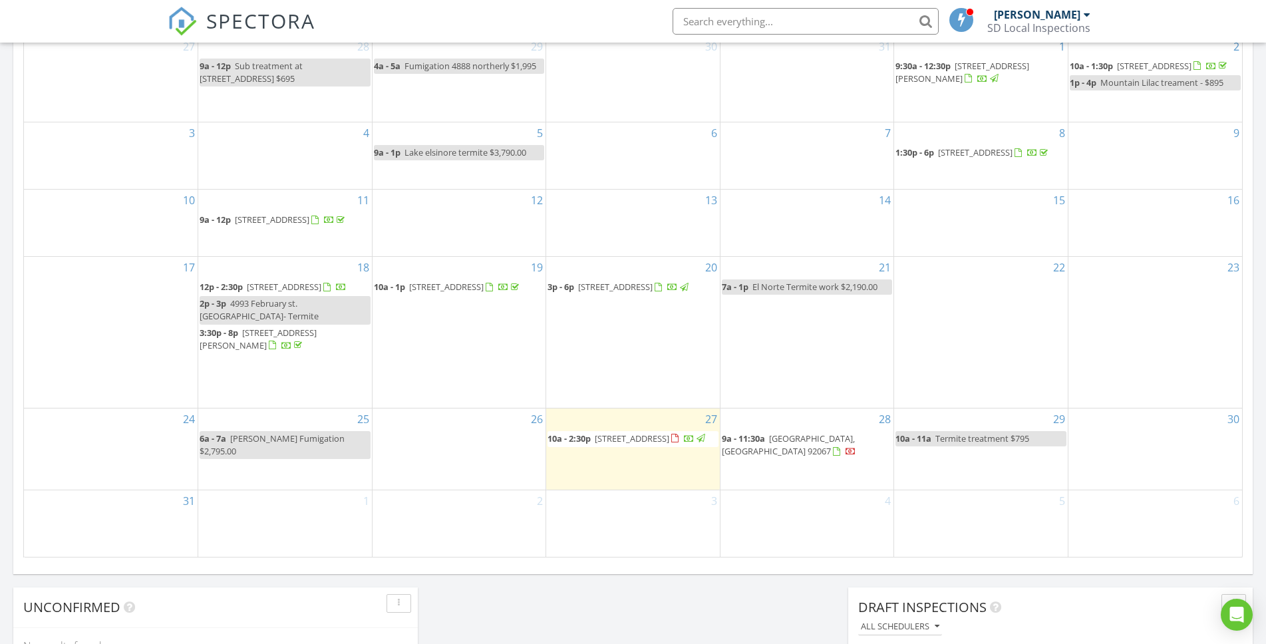
scroll to position [664, 0]
click at [755, 444] on span "9a - 11:30a" at bounding box center [743, 438] width 43 height 12
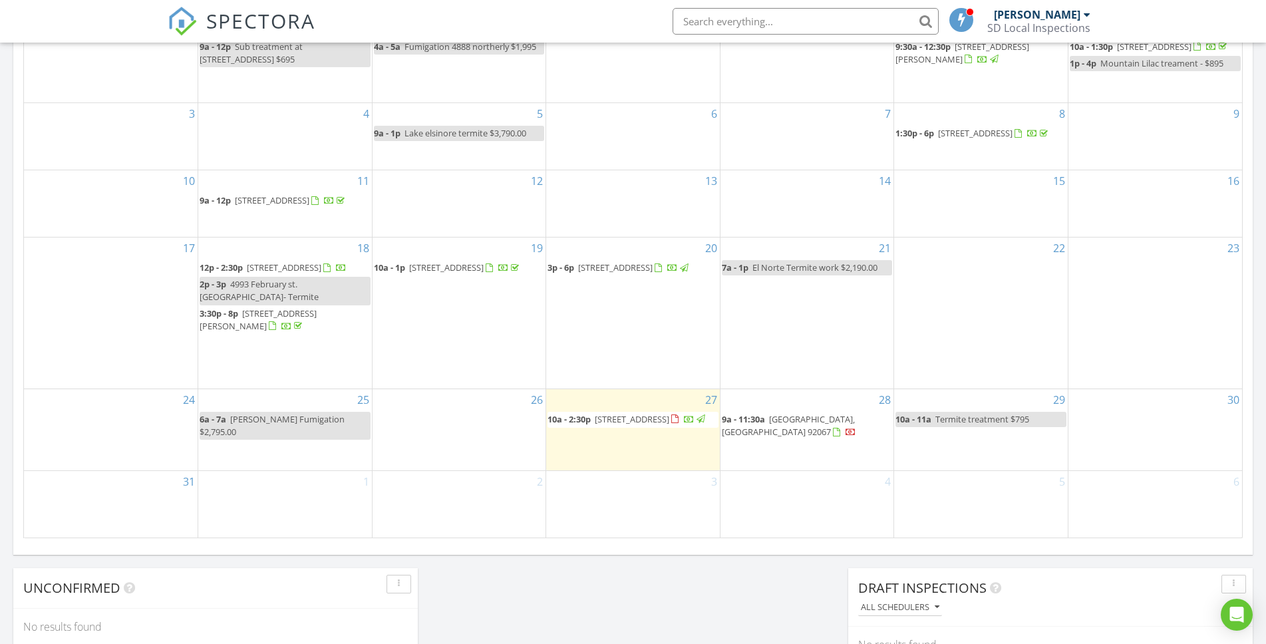
scroll to position [681, 0]
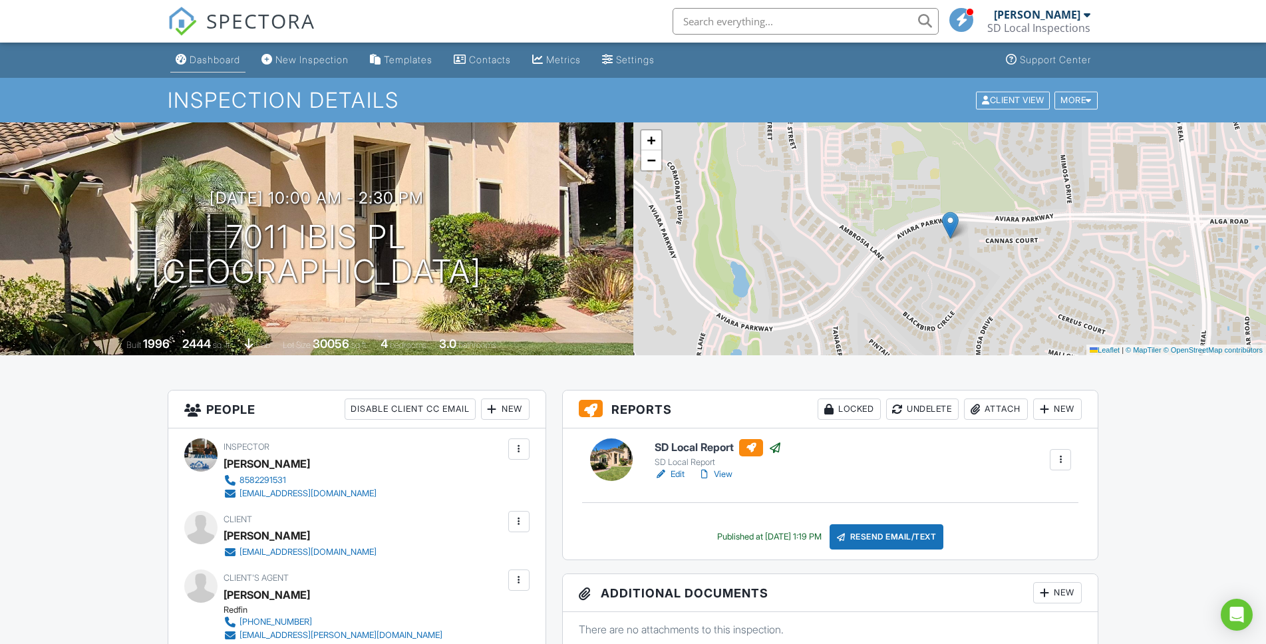
click at [208, 63] on div "Dashboard" at bounding box center [215, 59] width 51 height 11
